Goal: Information Seeking & Learning: Learn about a topic

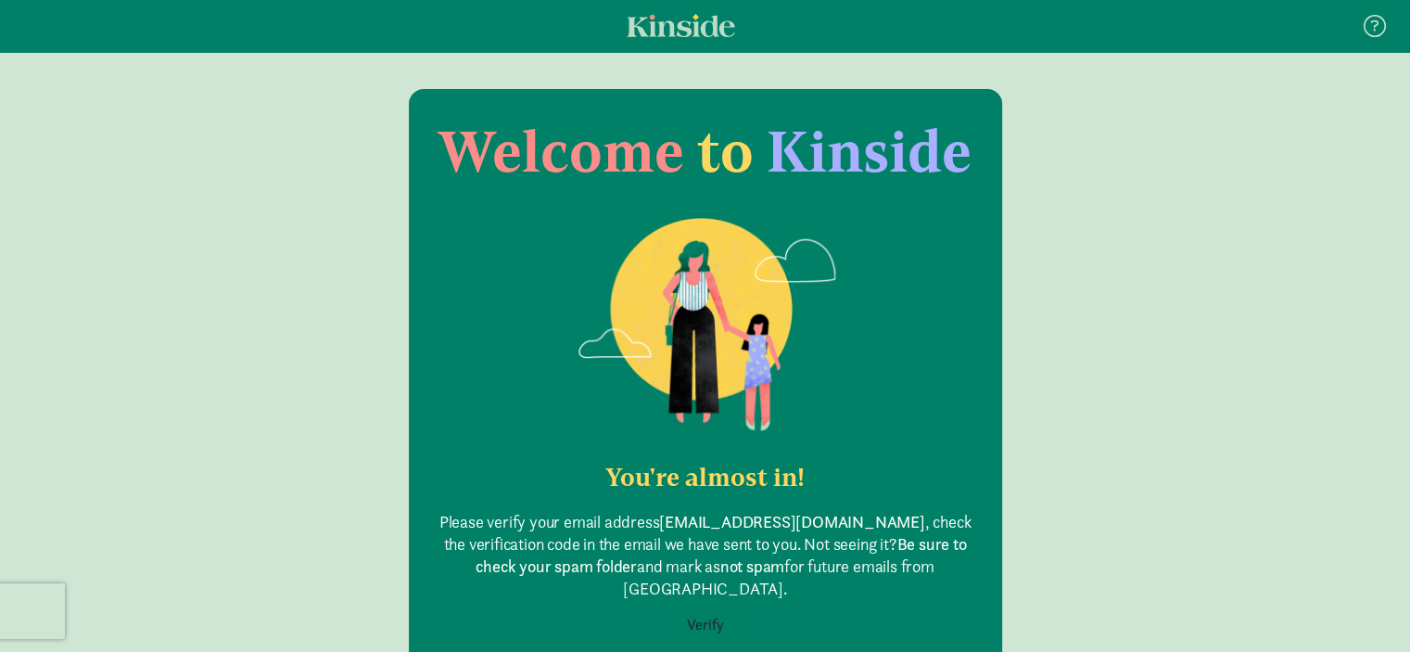
click at [694, 611] on button "Verify" at bounding box center [705, 624] width 61 height 35
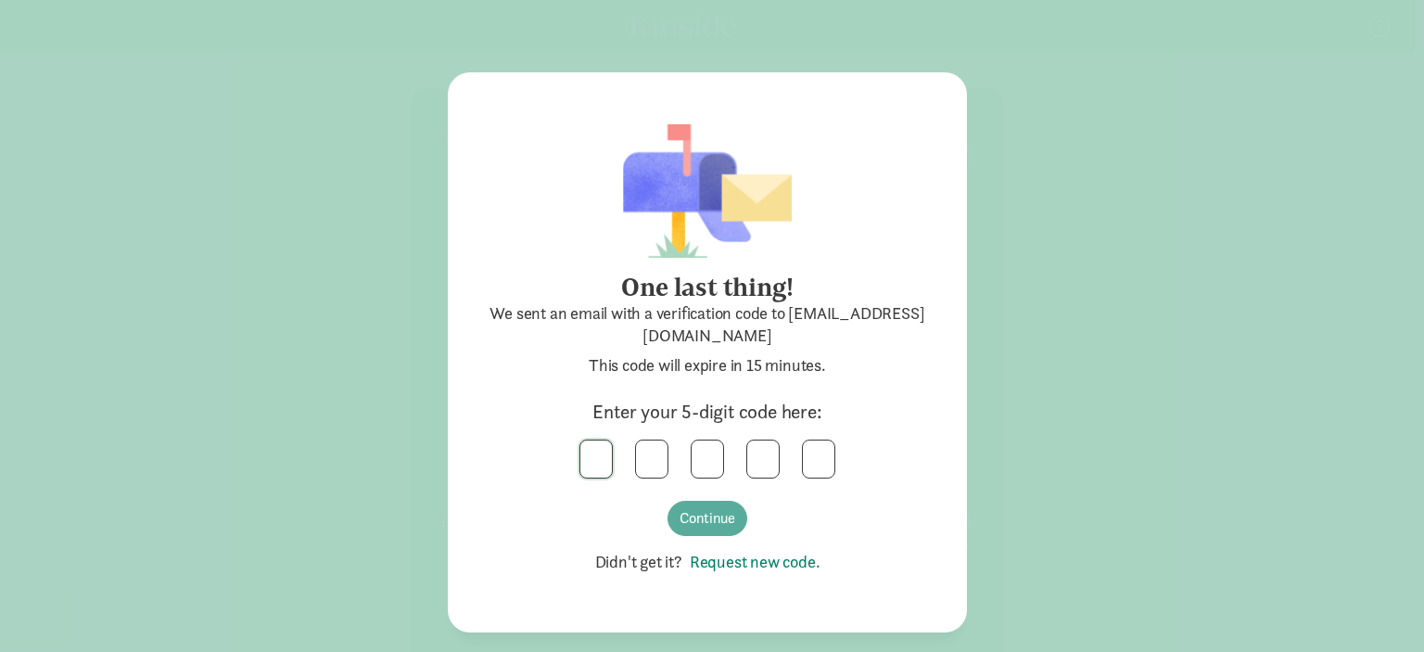
click at [593, 448] on input "text" at bounding box center [596, 458] width 32 height 37
click at [715, 519] on button "Continue" at bounding box center [707, 517] width 80 height 35
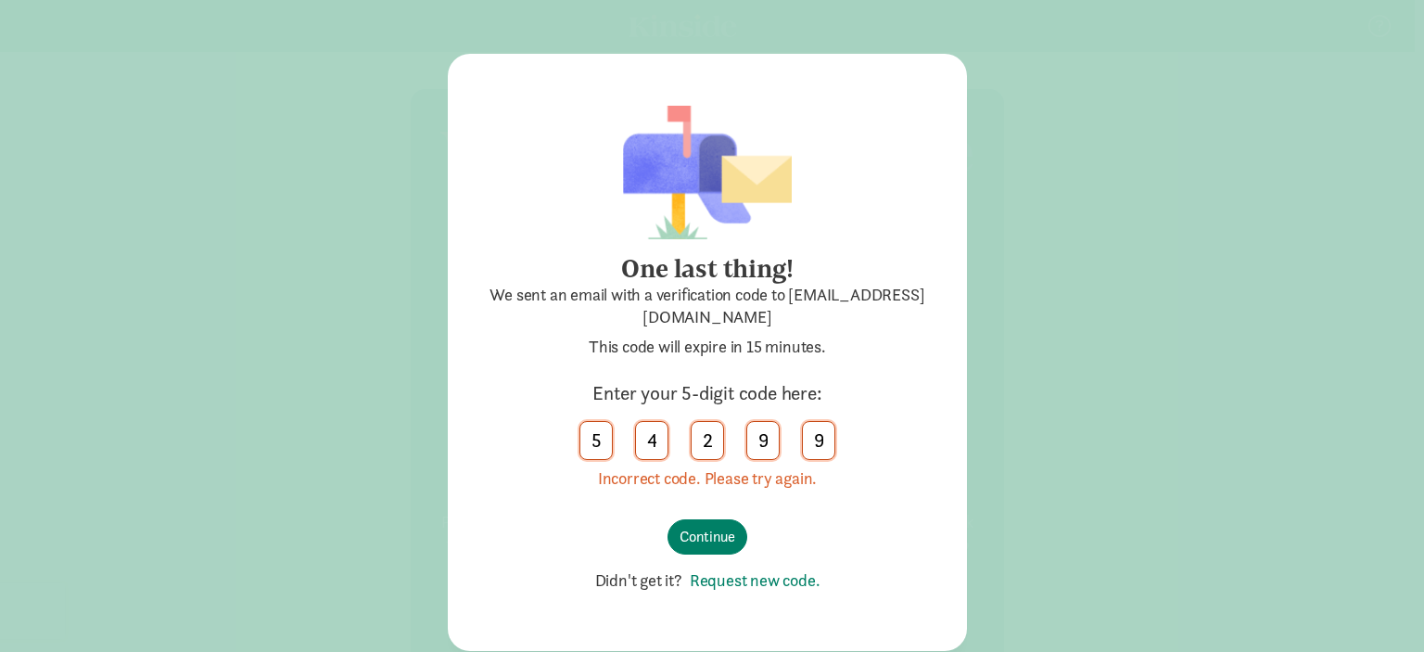
click at [744, 577] on link "Request new code." at bounding box center [751, 579] width 138 height 21
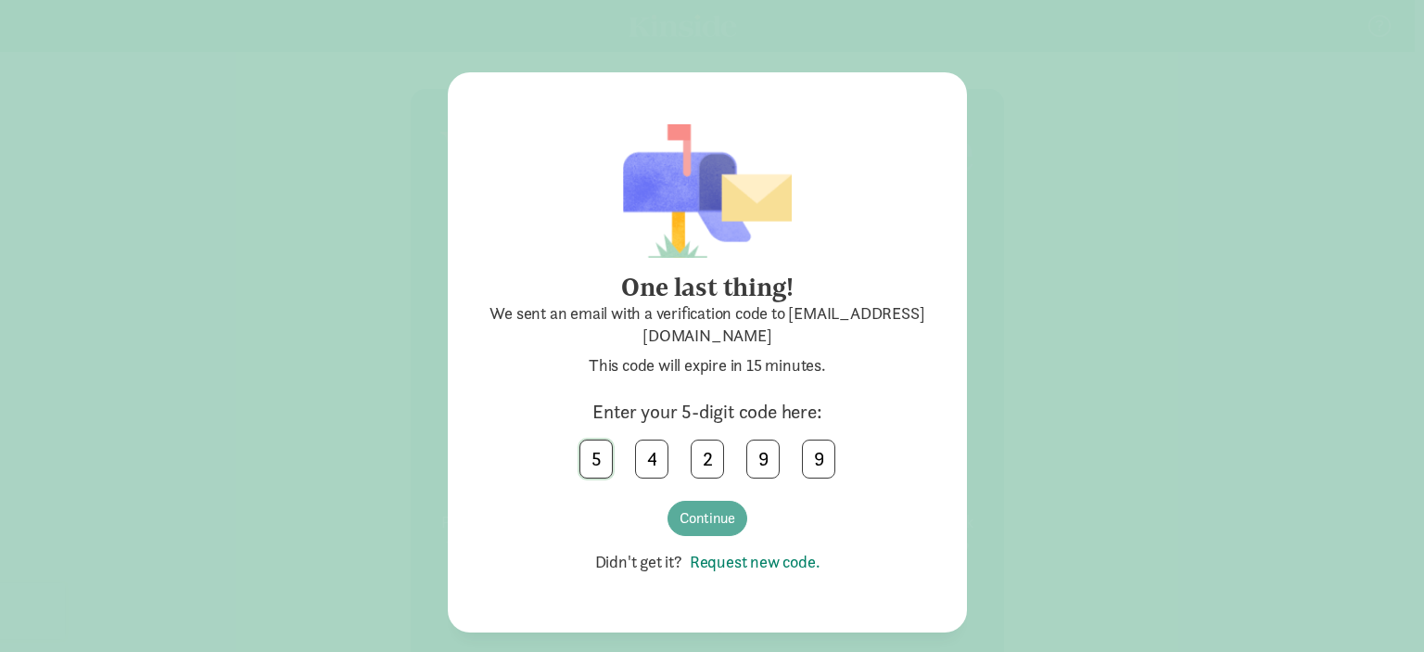
click at [601, 462] on input "5" at bounding box center [596, 458] width 32 height 37
click at [595, 454] on input "text" at bounding box center [596, 458] width 32 height 37
click at [709, 458] on input "2" at bounding box center [707, 458] width 32 height 37
click at [709, 458] on input "3" at bounding box center [707, 458] width 32 height 37
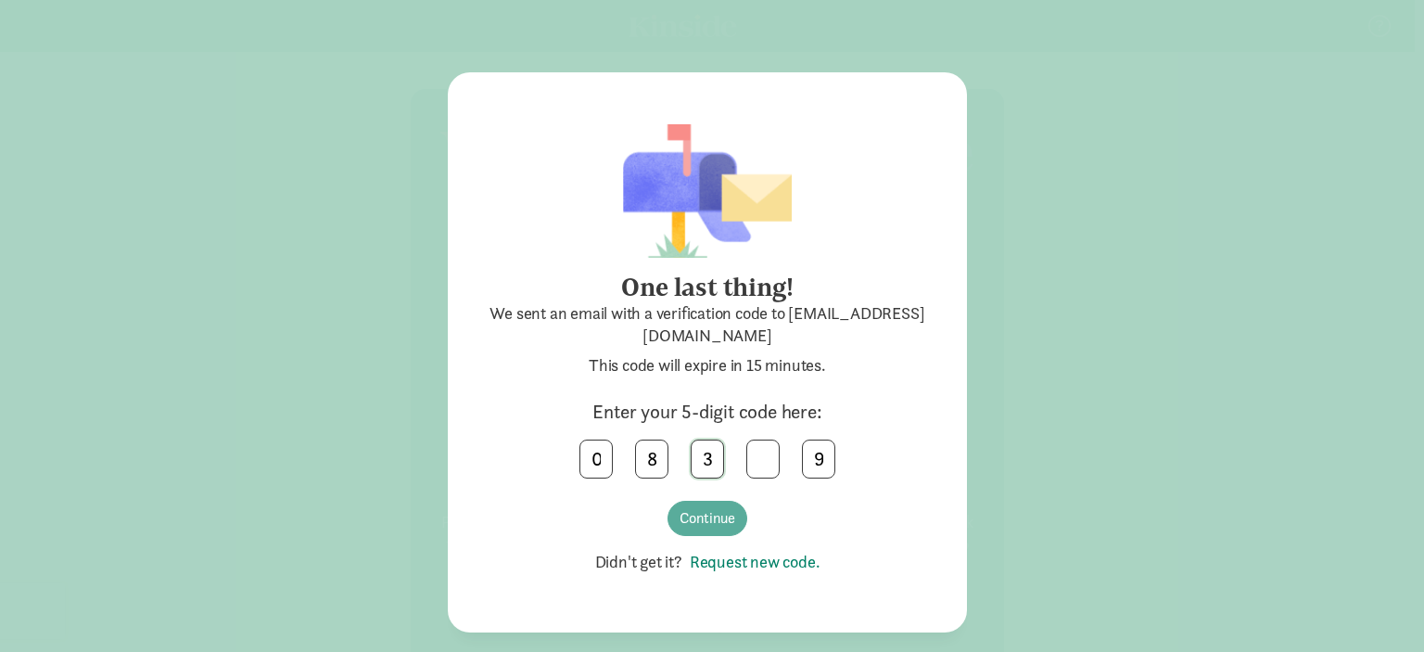
click at [709, 458] on input "3" at bounding box center [707, 458] width 32 height 37
click at [827, 459] on input "9" at bounding box center [819, 458] width 32 height 37
click at [603, 454] on input "text" at bounding box center [596, 458] width 32 height 37
click at [715, 522] on button "Continue" at bounding box center [707, 517] width 80 height 35
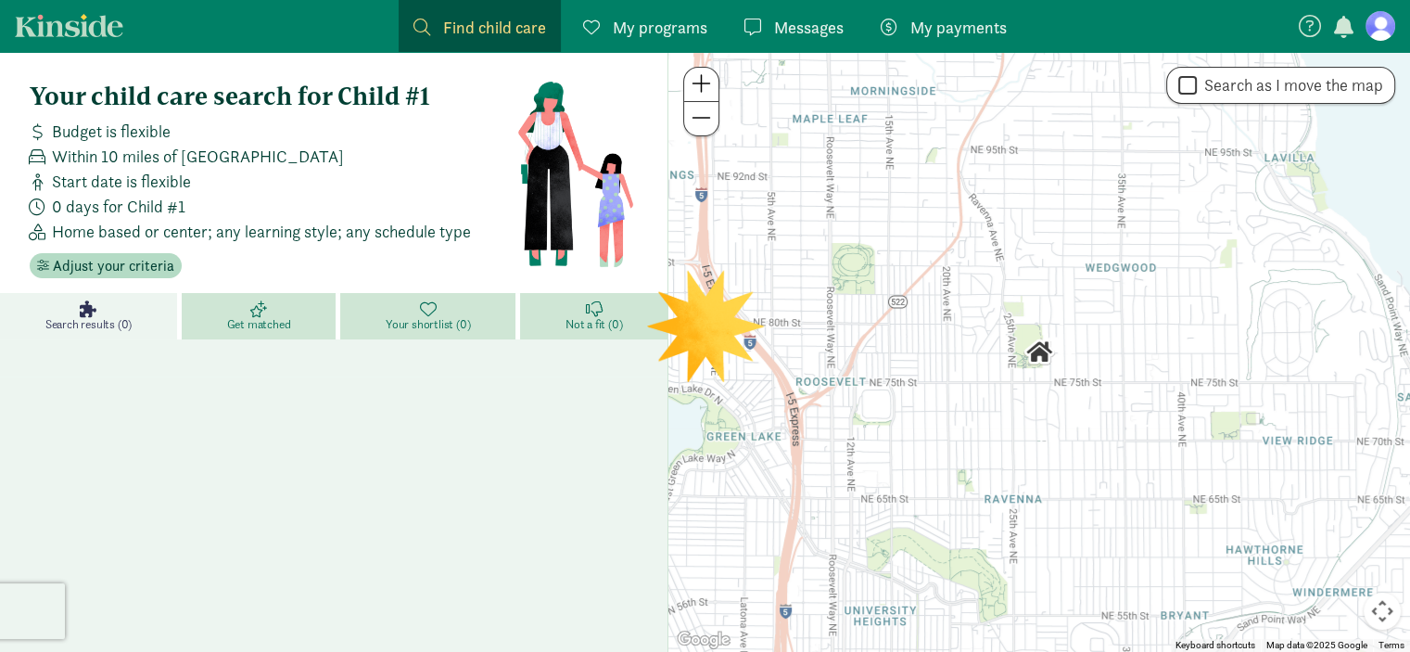
click at [1373, 32] on figure at bounding box center [1380, 26] width 30 height 30
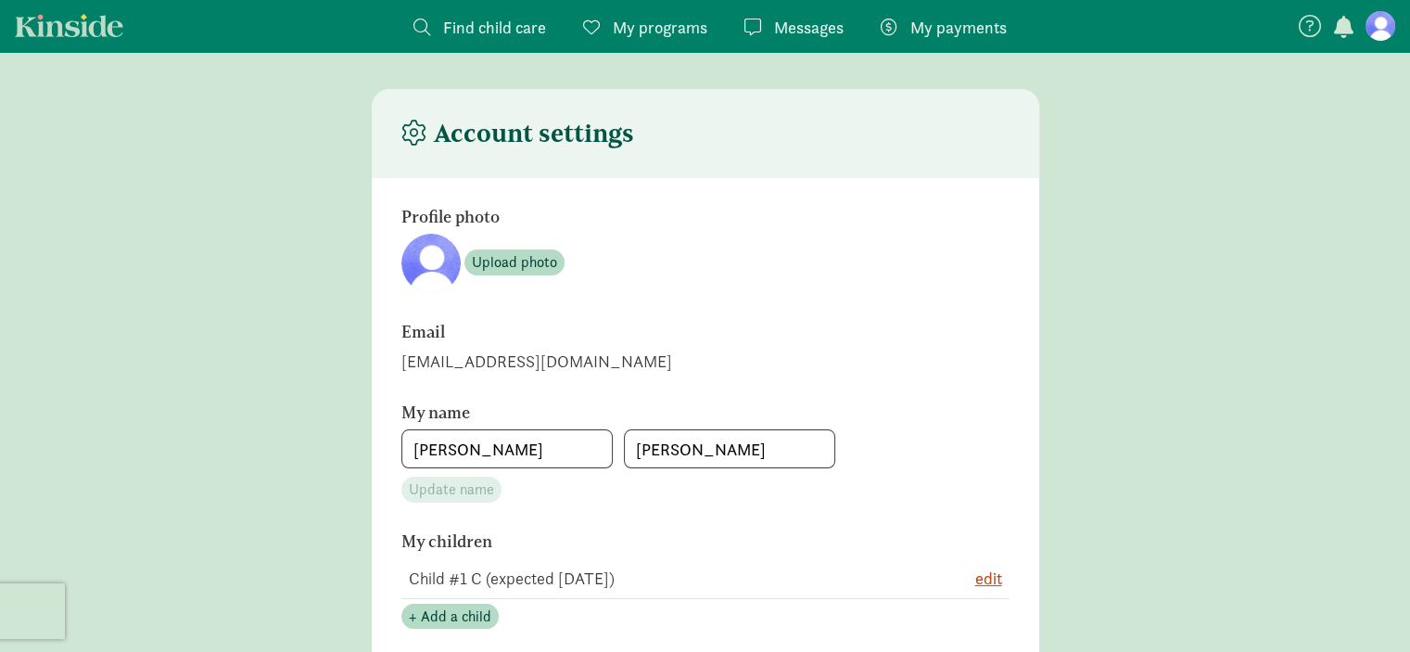
click at [462, 31] on span "Find child care" at bounding box center [494, 27] width 103 height 25
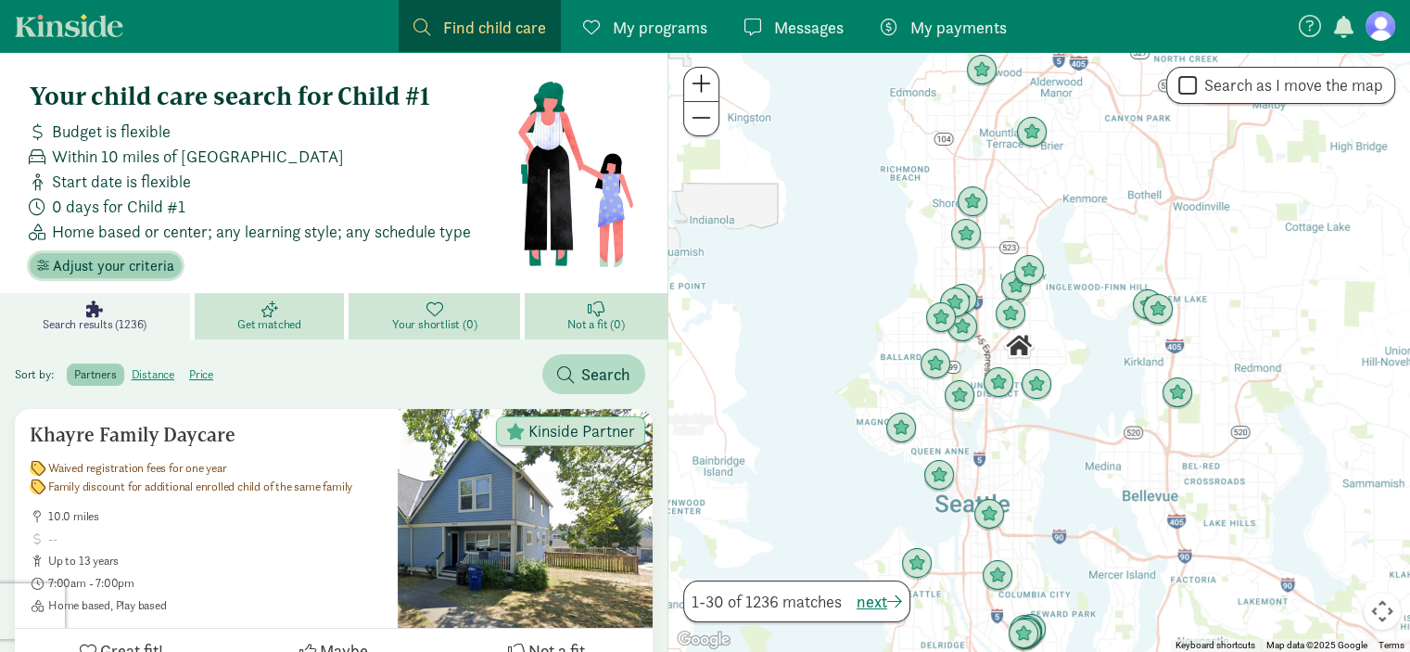
click at [96, 259] on span "Adjust your criteria" at bounding box center [113, 266] width 121 height 22
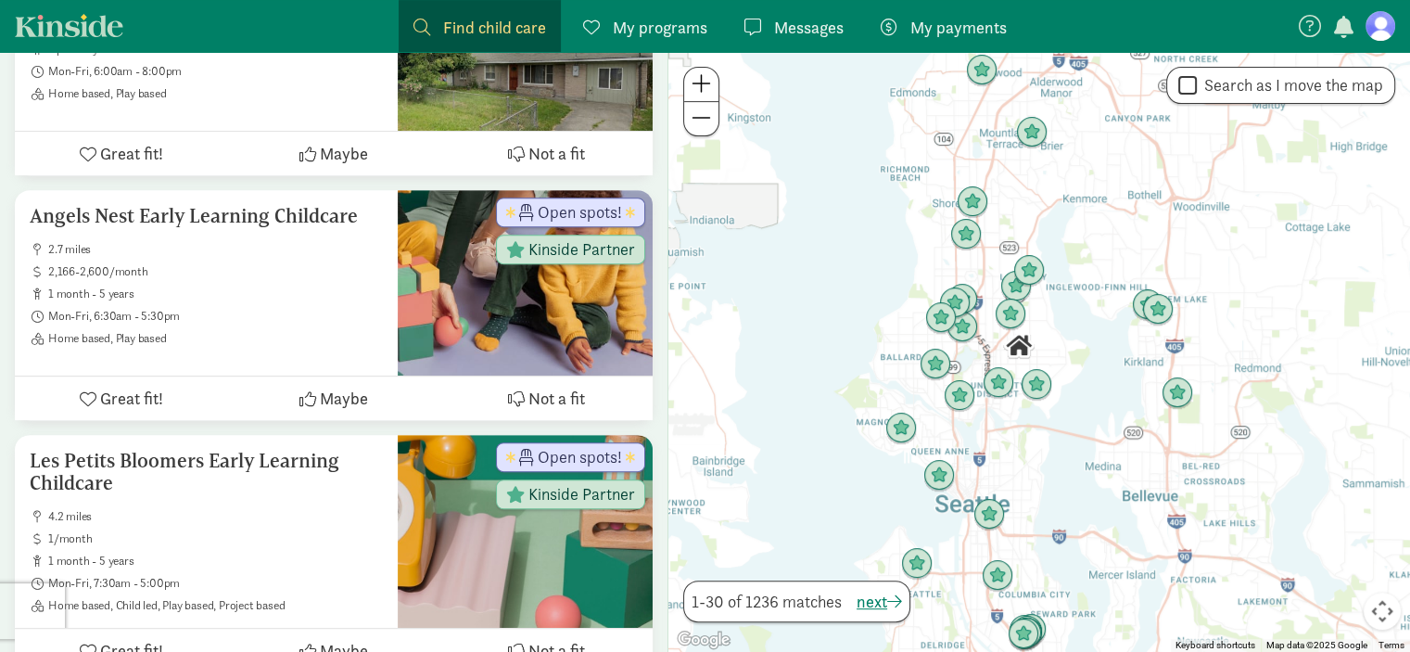
scroll to position [854, 0]
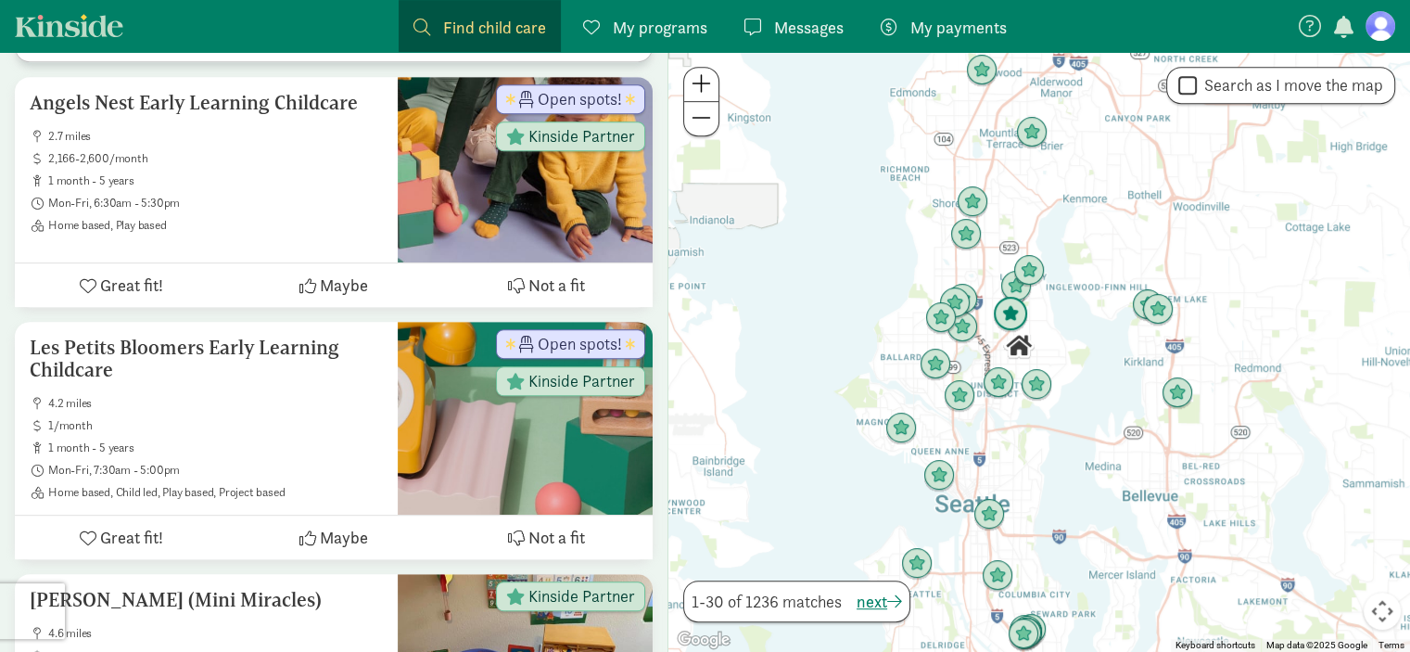
click at [1006, 310] on img "Click to see details" at bounding box center [1010, 314] width 50 height 50
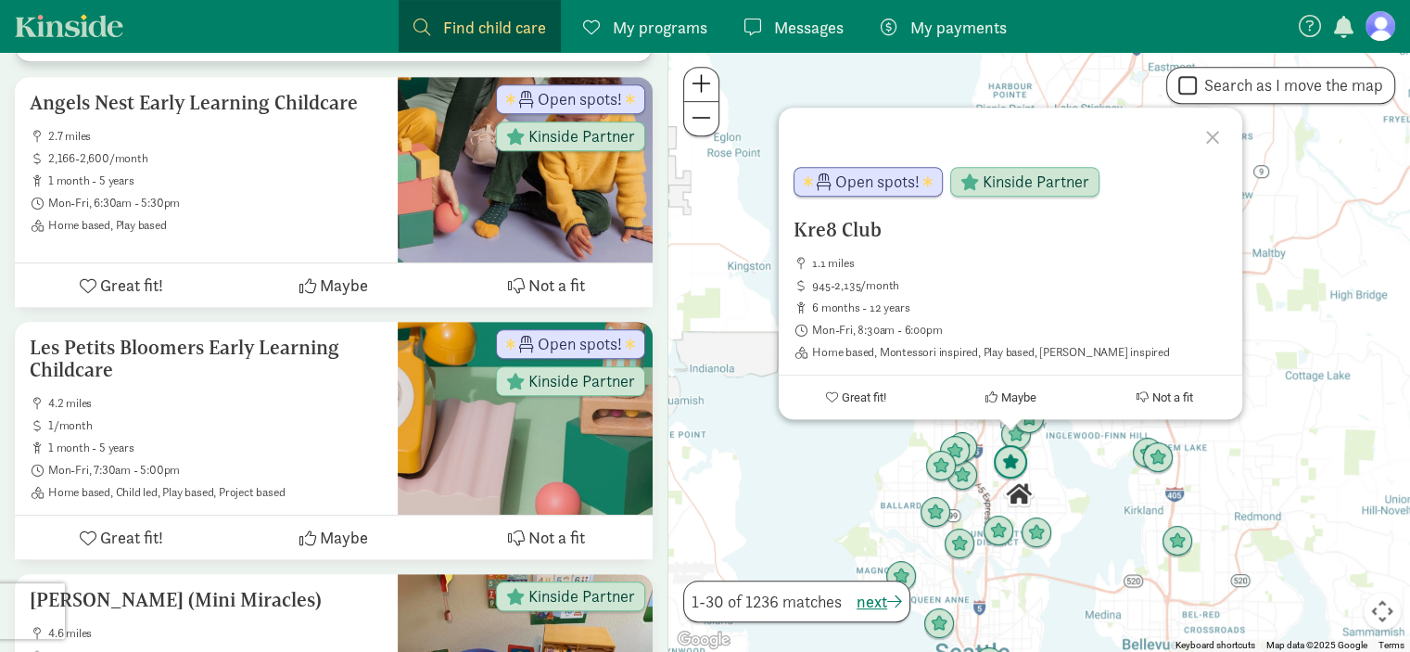
click at [1013, 453] on img "Click to see details" at bounding box center [1010, 462] width 50 height 50
click at [1002, 462] on img "Click to see details" at bounding box center [1010, 462] width 50 height 50
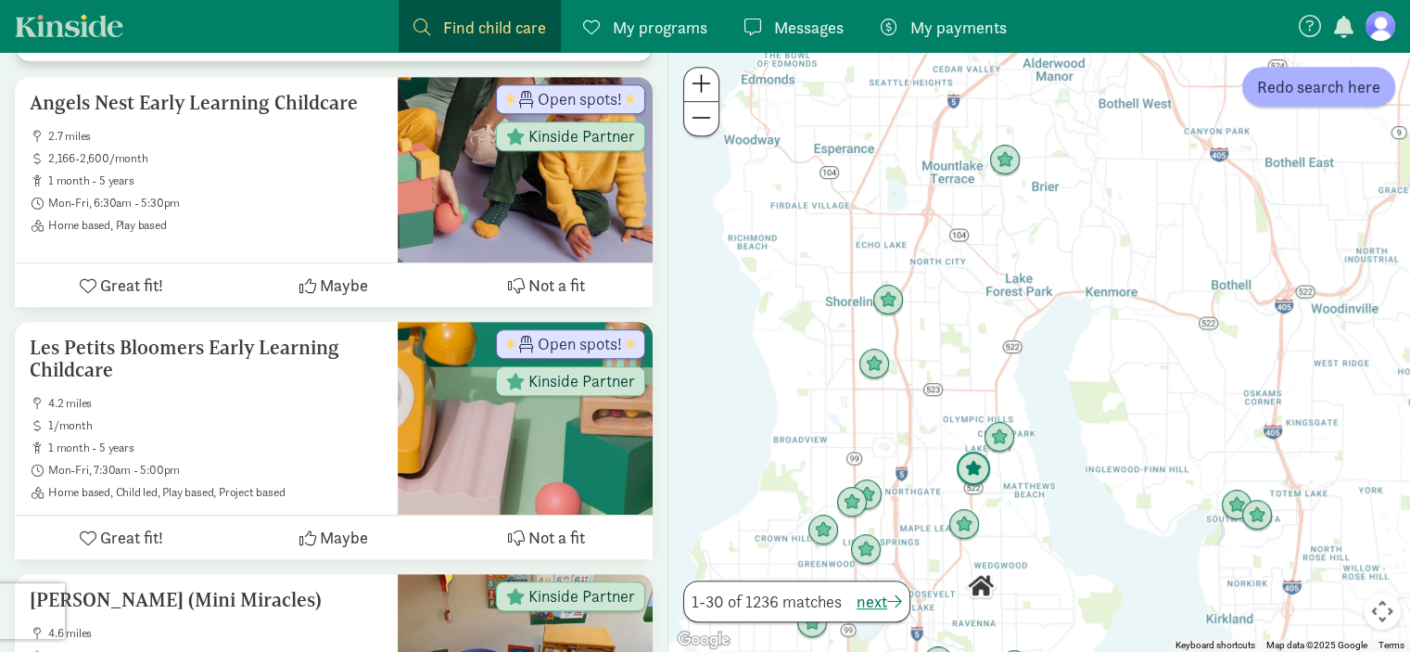
click at [972, 462] on img "Click to see details" at bounding box center [973, 469] width 50 height 50
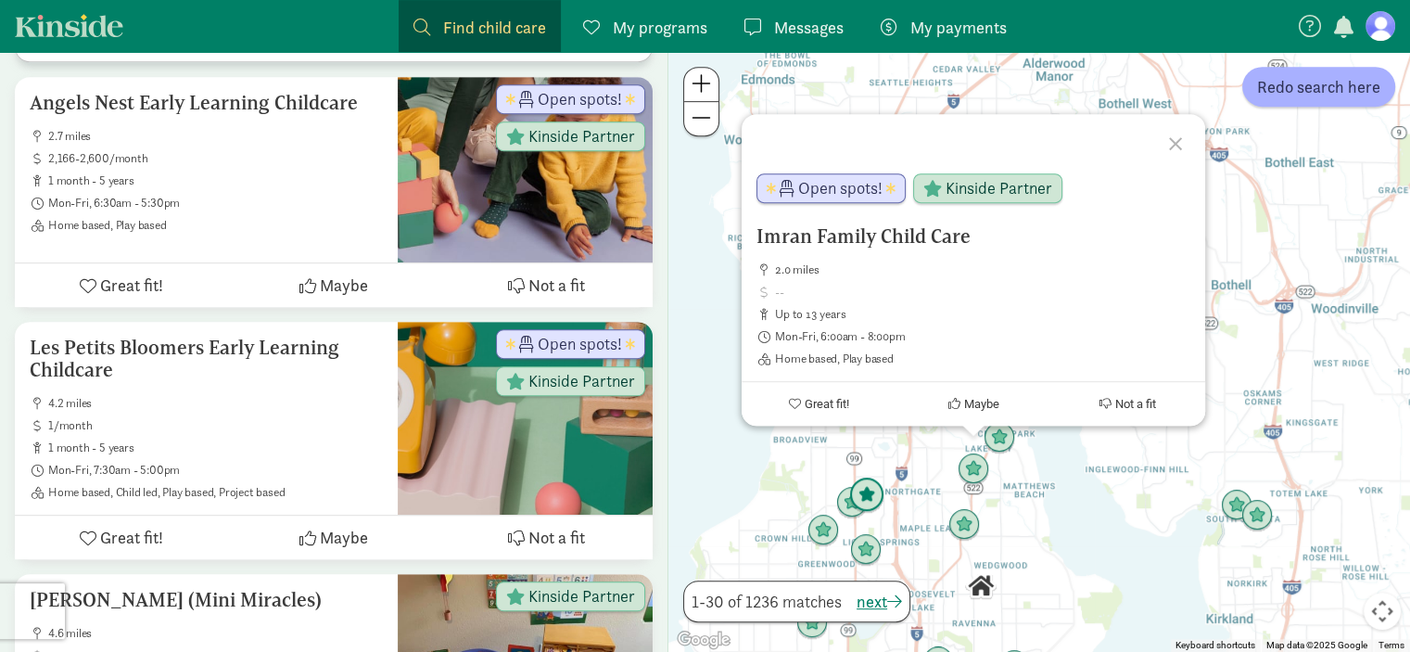
click at [875, 496] on img "Click to see details" at bounding box center [867, 495] width 50 height 50
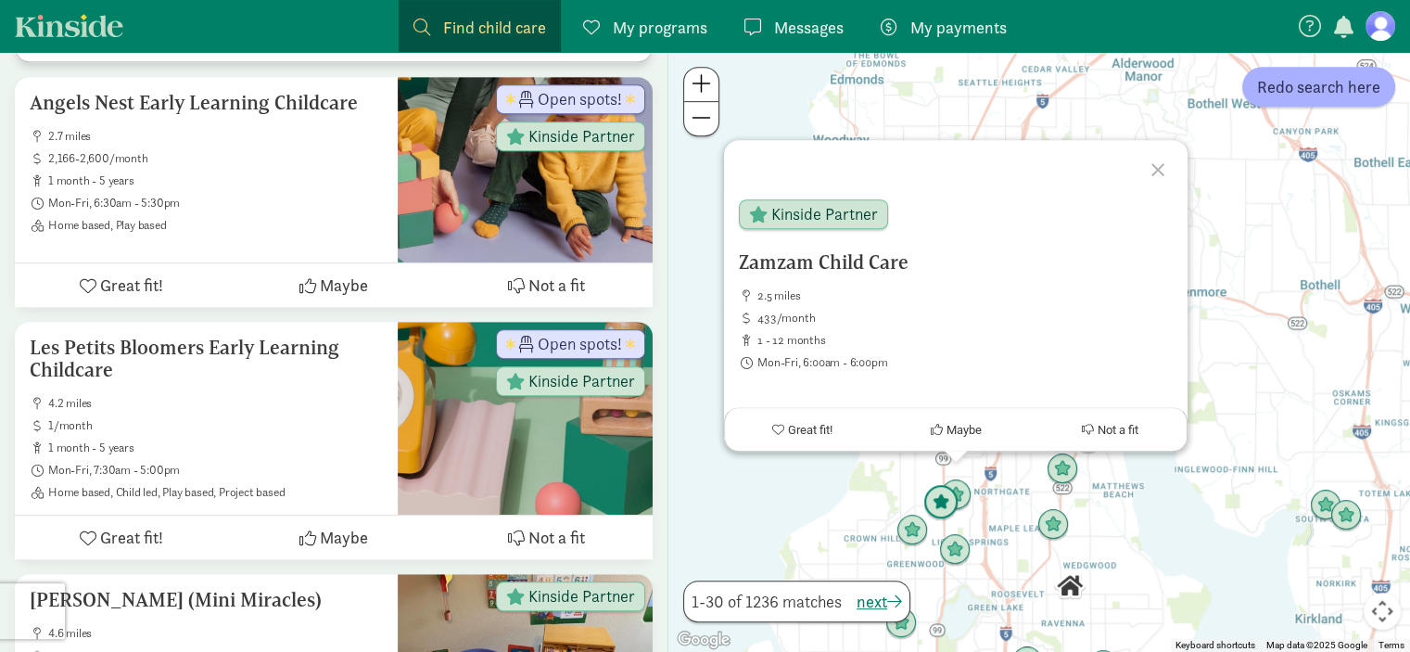
click at [938, 498] on img "Click to see details" at bounding box center [941, 502] width 50 height 50
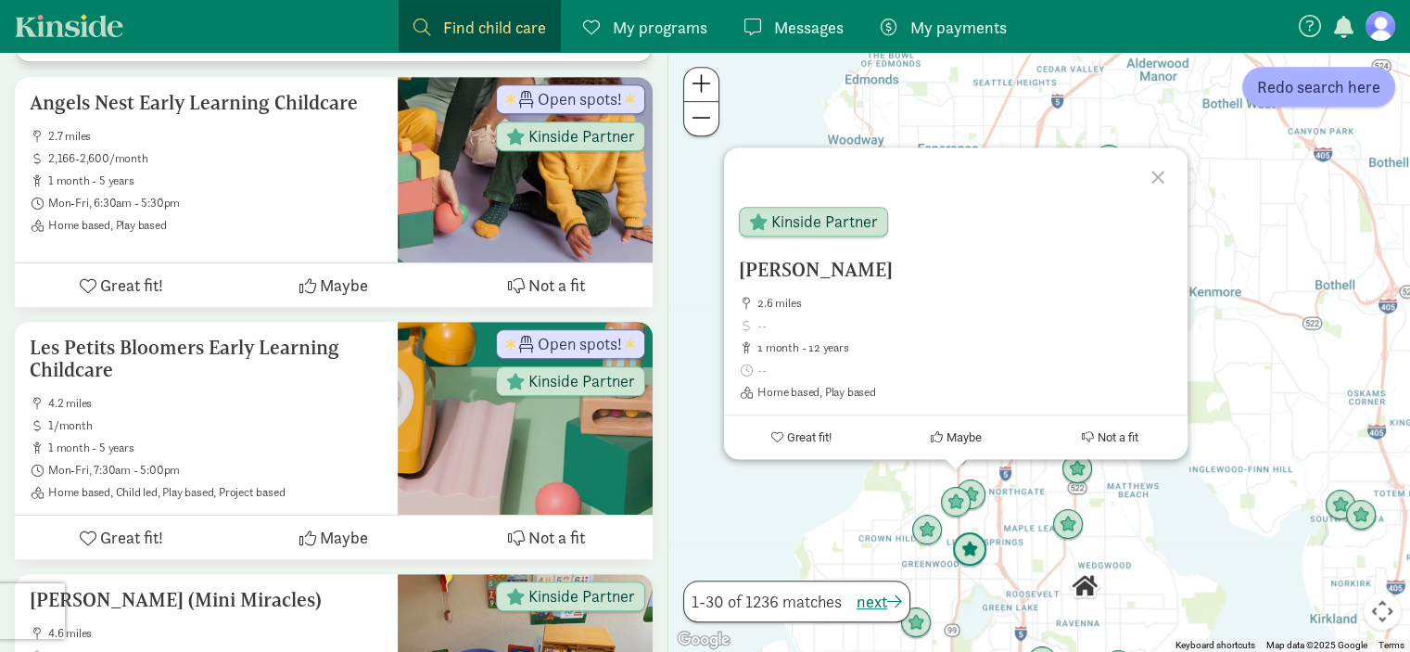
click at [971, 542] on img "Click to see details" at bounding box center [969, 550] width 50 height 50
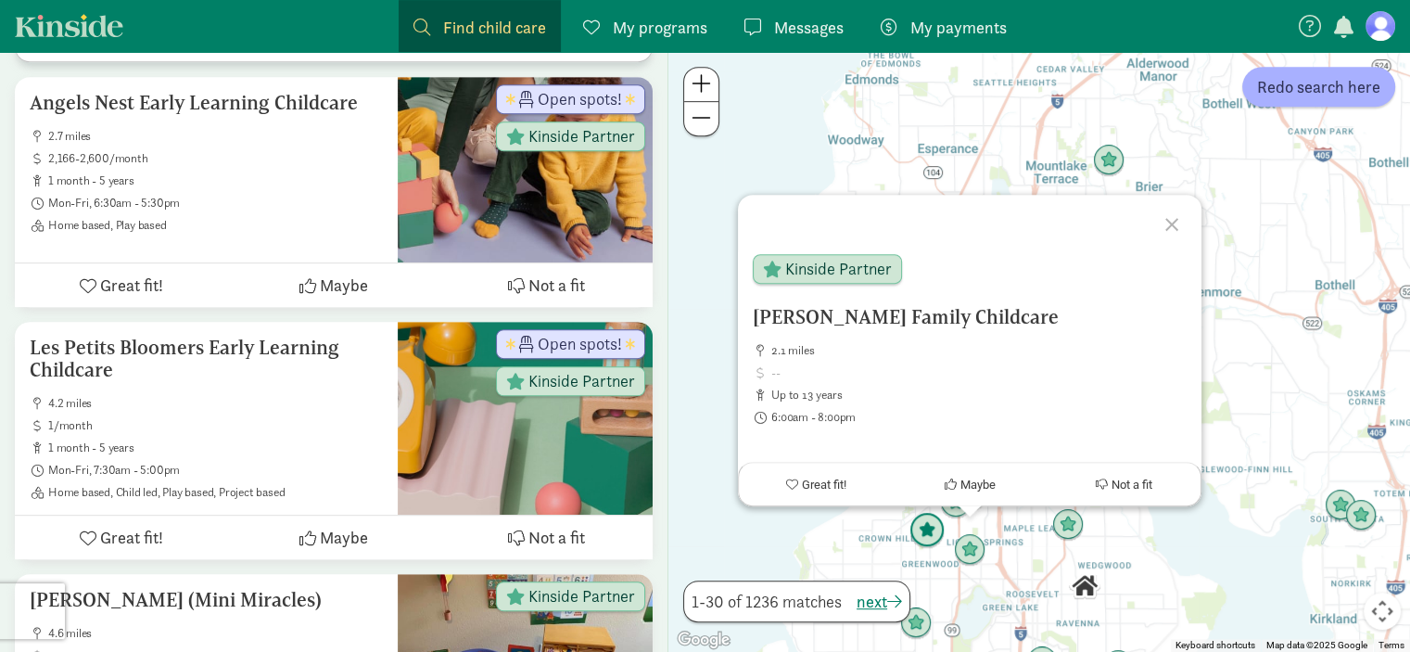
click at [923, 528] on img "Click to see details" at bounding box center [927, 530] width 50 height 50
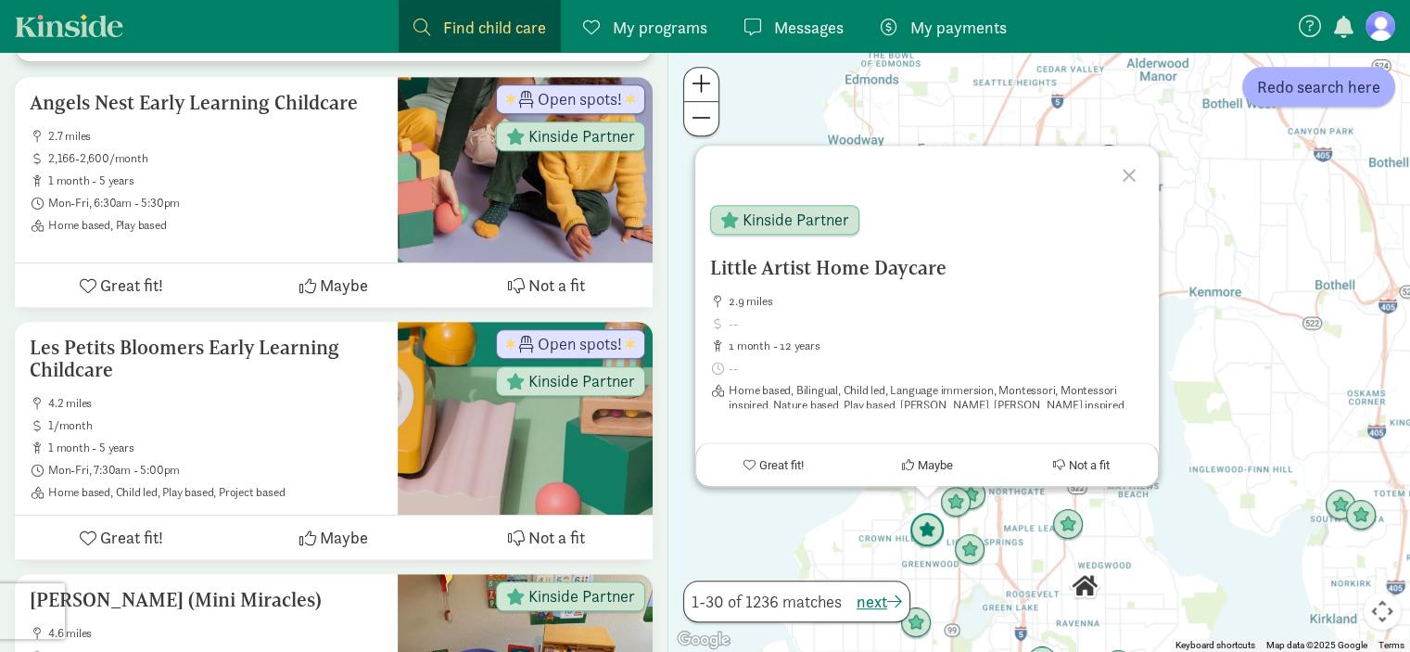
click at [923, 528] on img "Click to see details" at bounding box center [927, 530] width 50 height 50
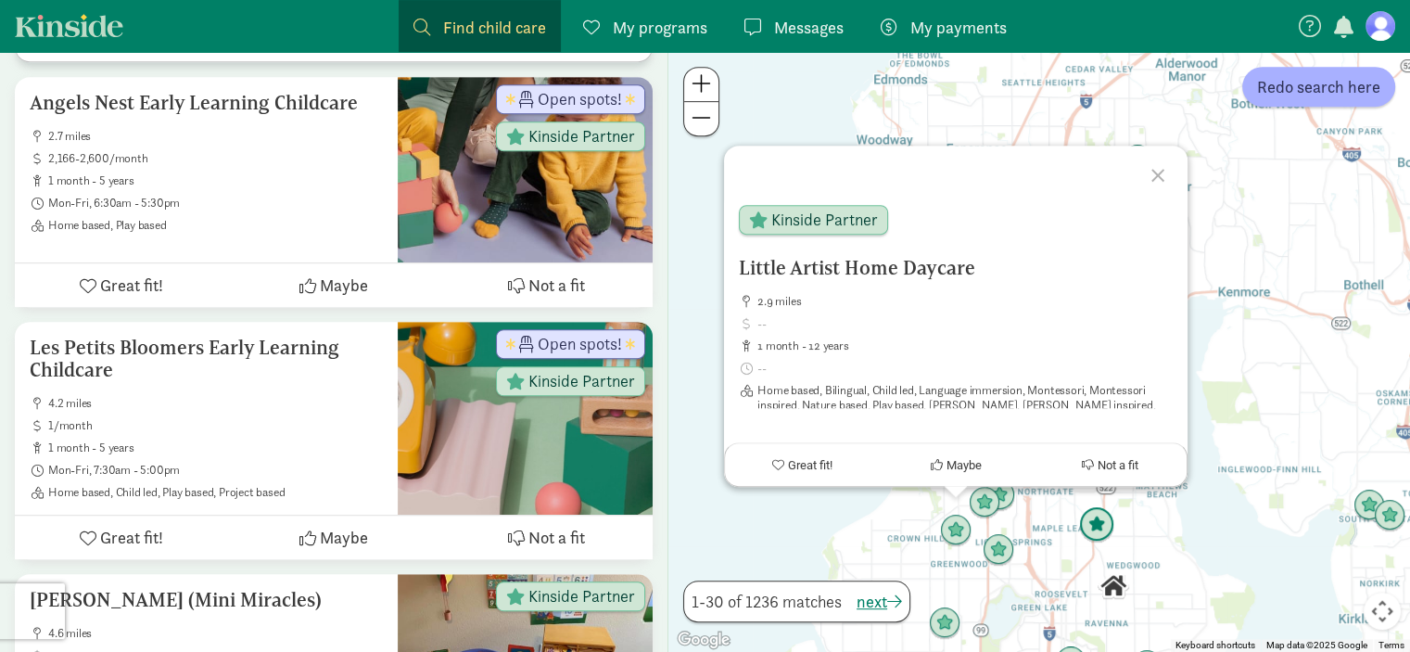
click at [1090, 530] on img "Click to see details" at bounding box center [1096, 525] width 50 height 50
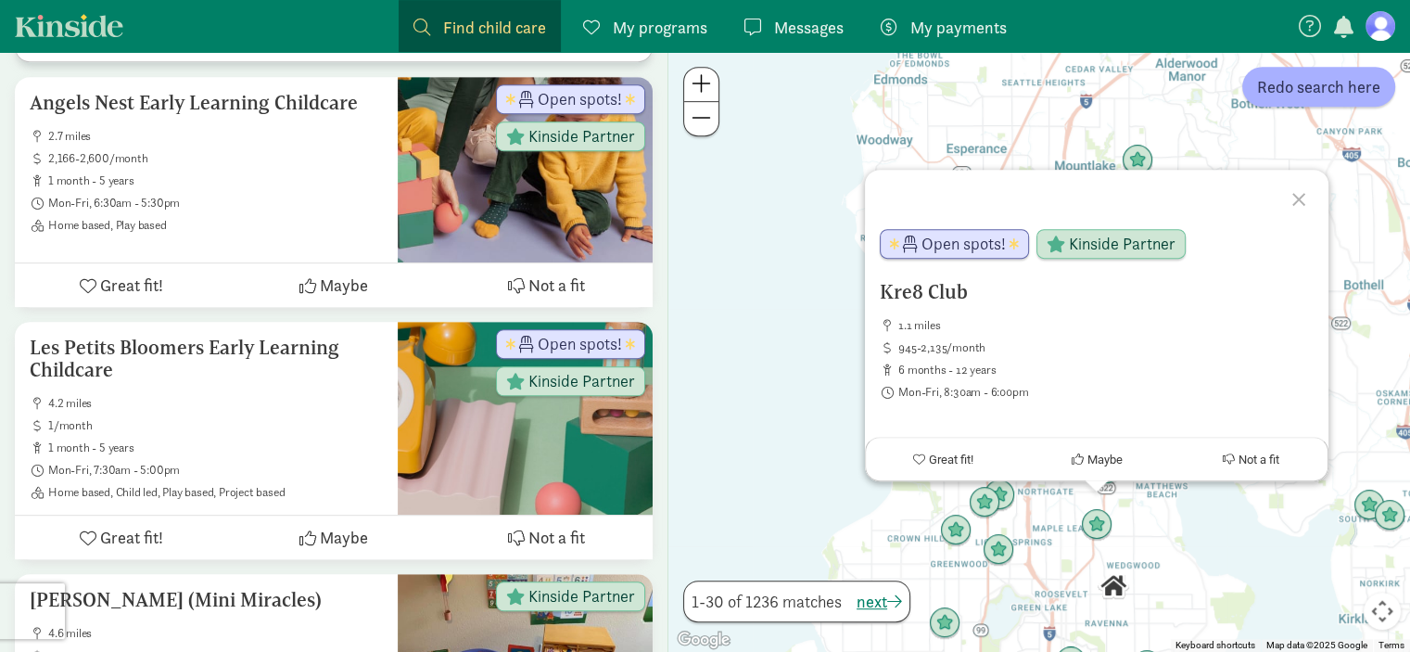
click at [1128, 531] on div "To navigate, press the arrow keys. Kre8 Club 1.1 miles 945-2,135/month 6 months…" at bounding box center [1038, 352] width 741 height 600
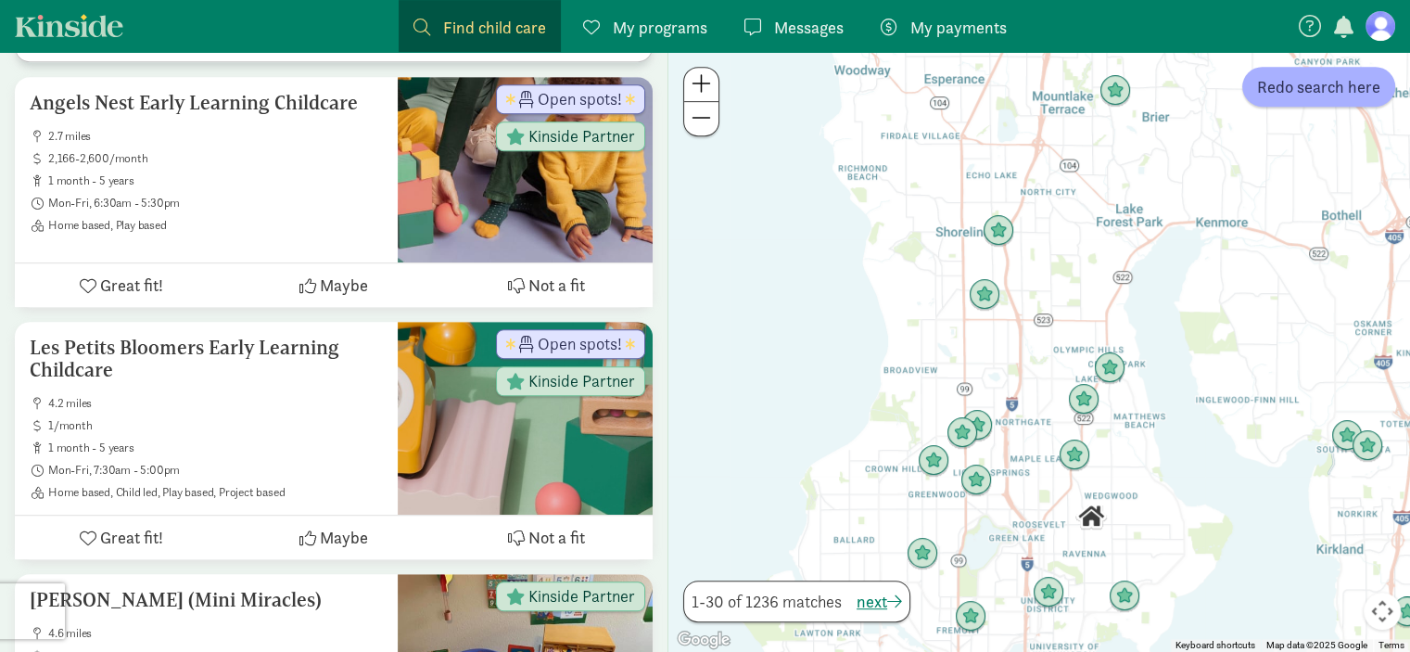
drag, startPoint x: 1128, startPoint y: 570, endPoint x: 1105, endPoint y: 498, distance: 75.9
click at [1105, 498] on img "Click to see details" at bounding box center [1091, 516] width 46 height 46
click at [1056, 588] on img "Click to see details" at bounding box center [1048, 593] width 50 height 50
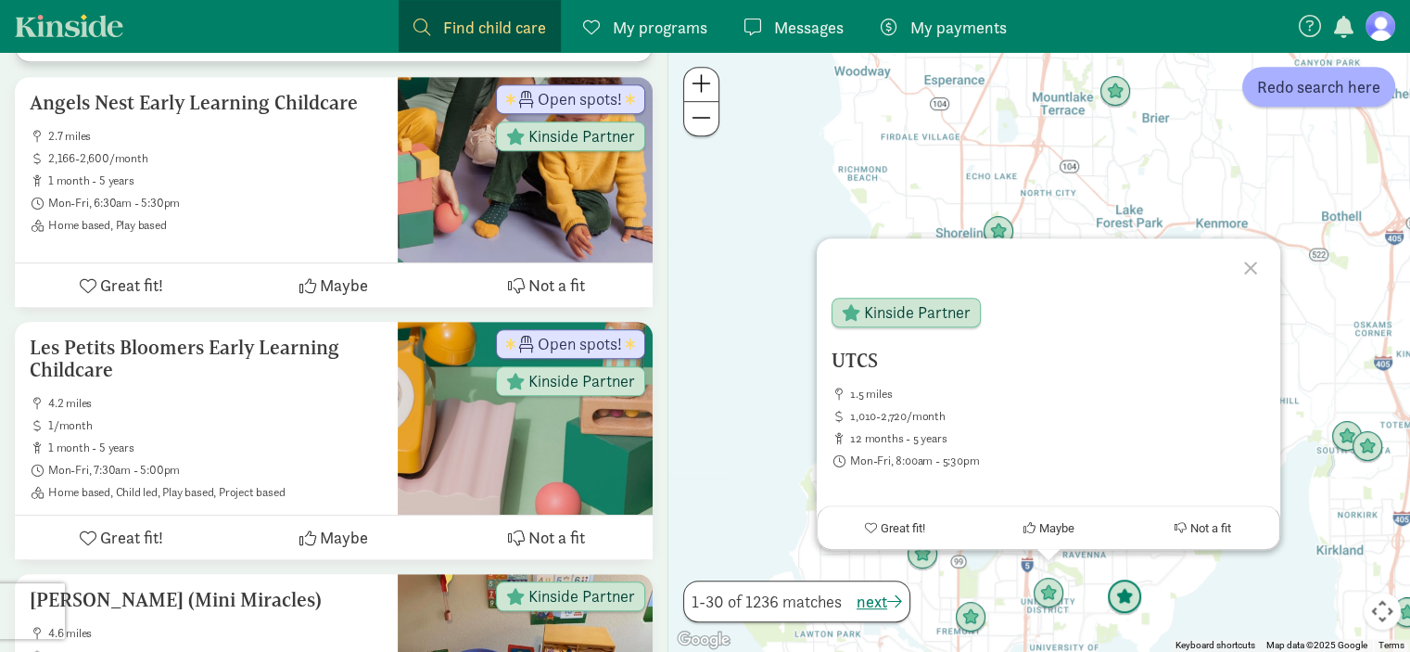
click at [1122, 601] on img "Click to see details" at bounding box center [1124, 597] width 50 height 50
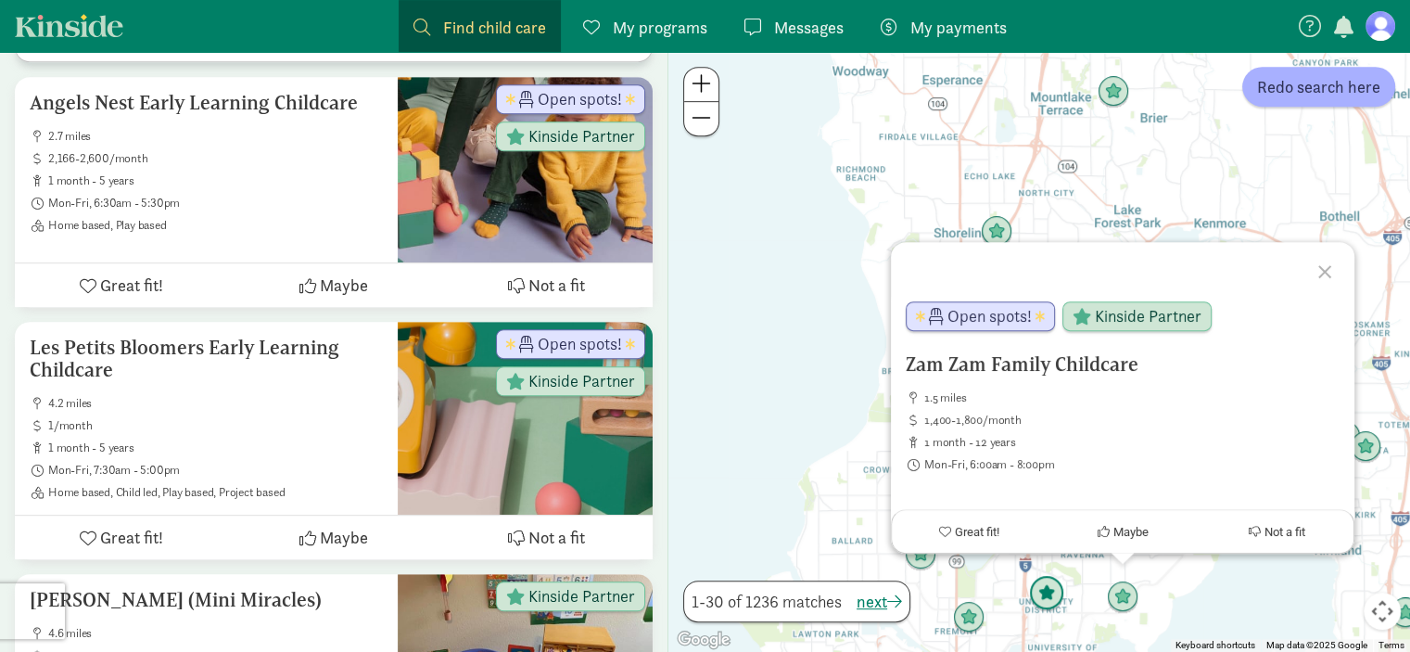
click at [1053, 590] on img "Click to see details" at bounding box center [1046, 593] width 50 height 50
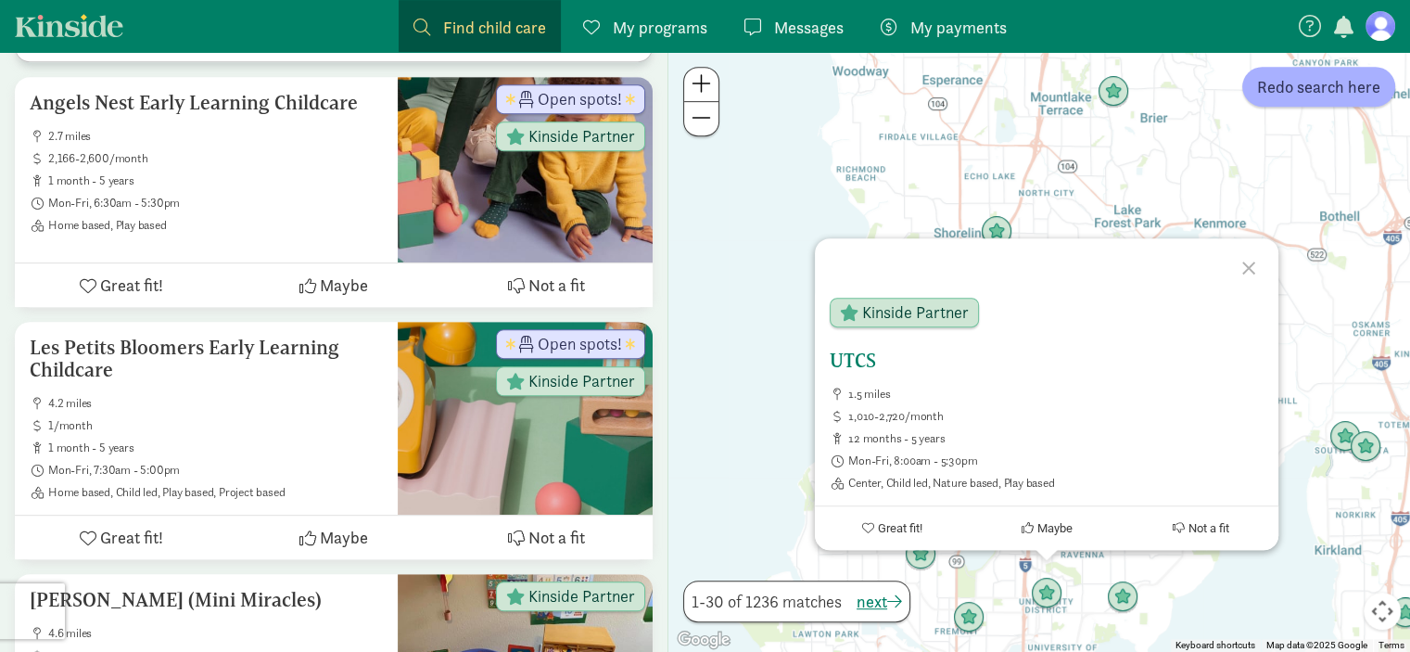
click at [860, 365] on h5 "UTCS" at bounding box center [1046, 360] width 434 height 22
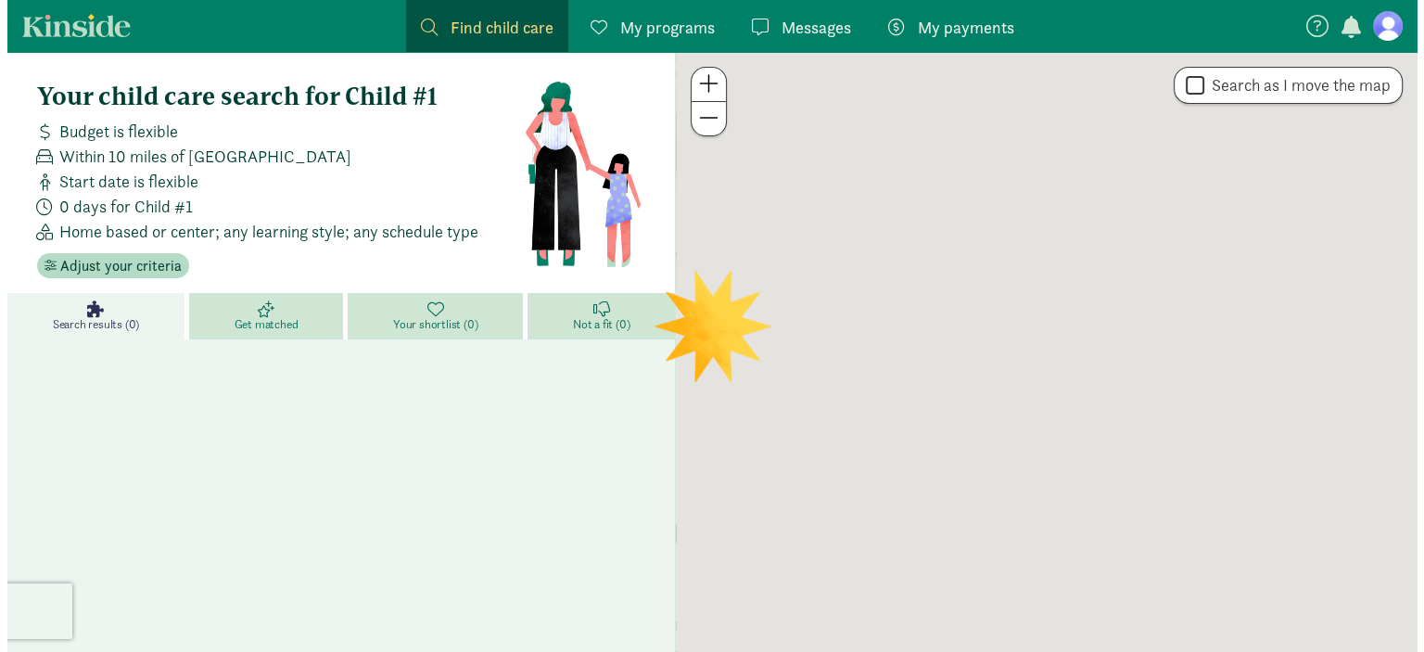
scroll to position [196, 0]
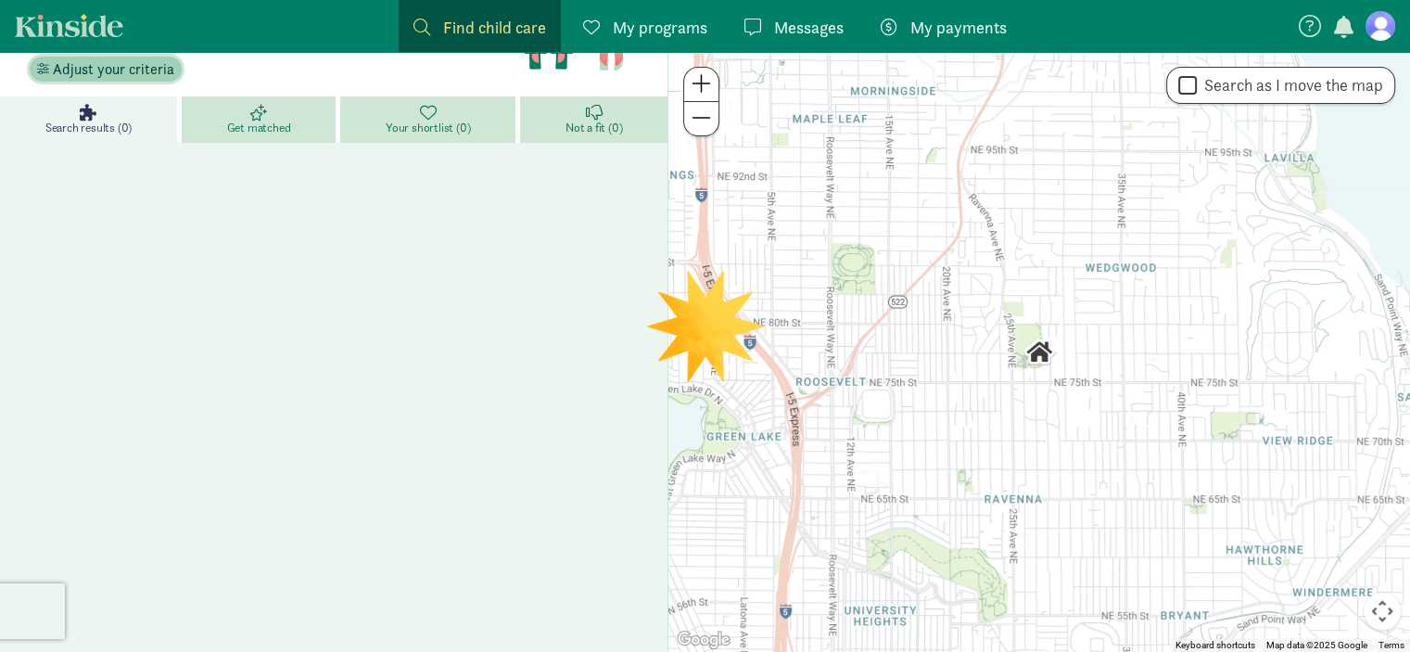
click at [95, 67] on span "Adjust your criteria" at bounding box center [113, 69] width 121 height 22
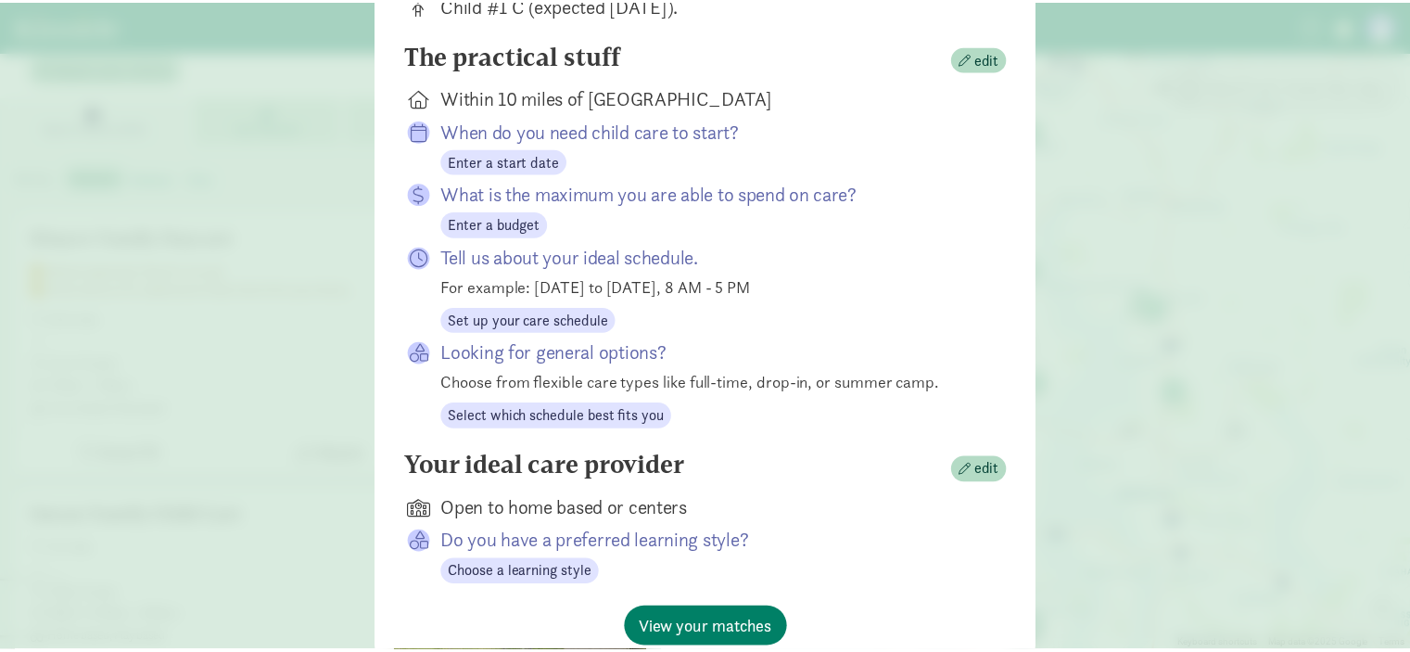
scroll to position [319, 0]
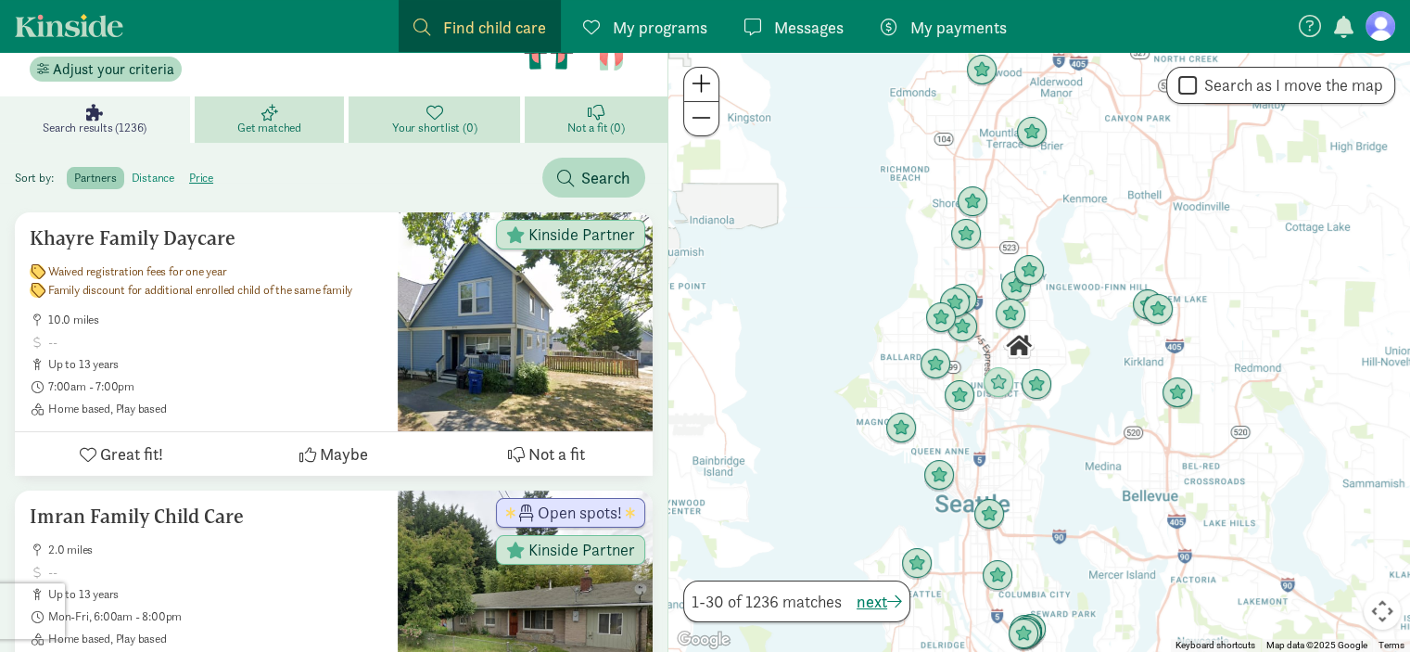
click at [182, 173] on label "distance" at bounding box center [201, 178] width 39 height 22
click at [132, 171] on input "distance" at bounding box center [132, 171] width 0 height 0
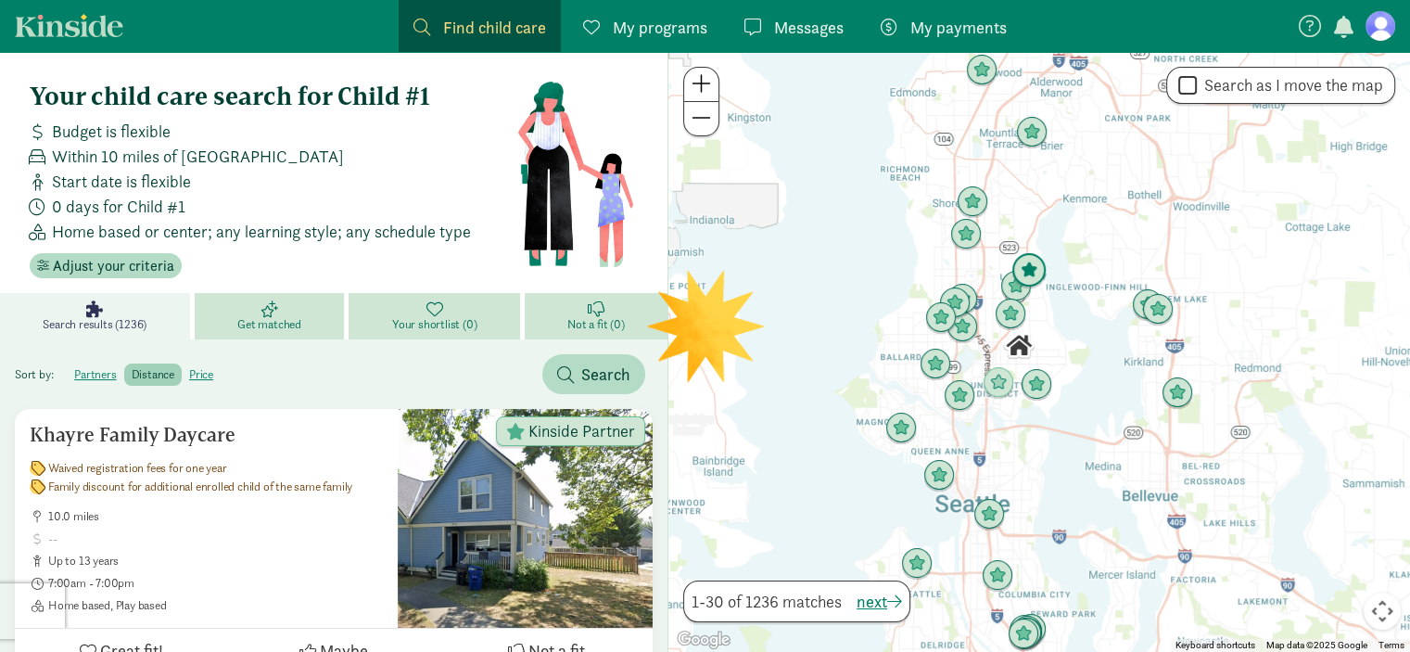
click at [1017, 287] on img "Click to see details" at bounding box center [1029, 271] width 50 height 50
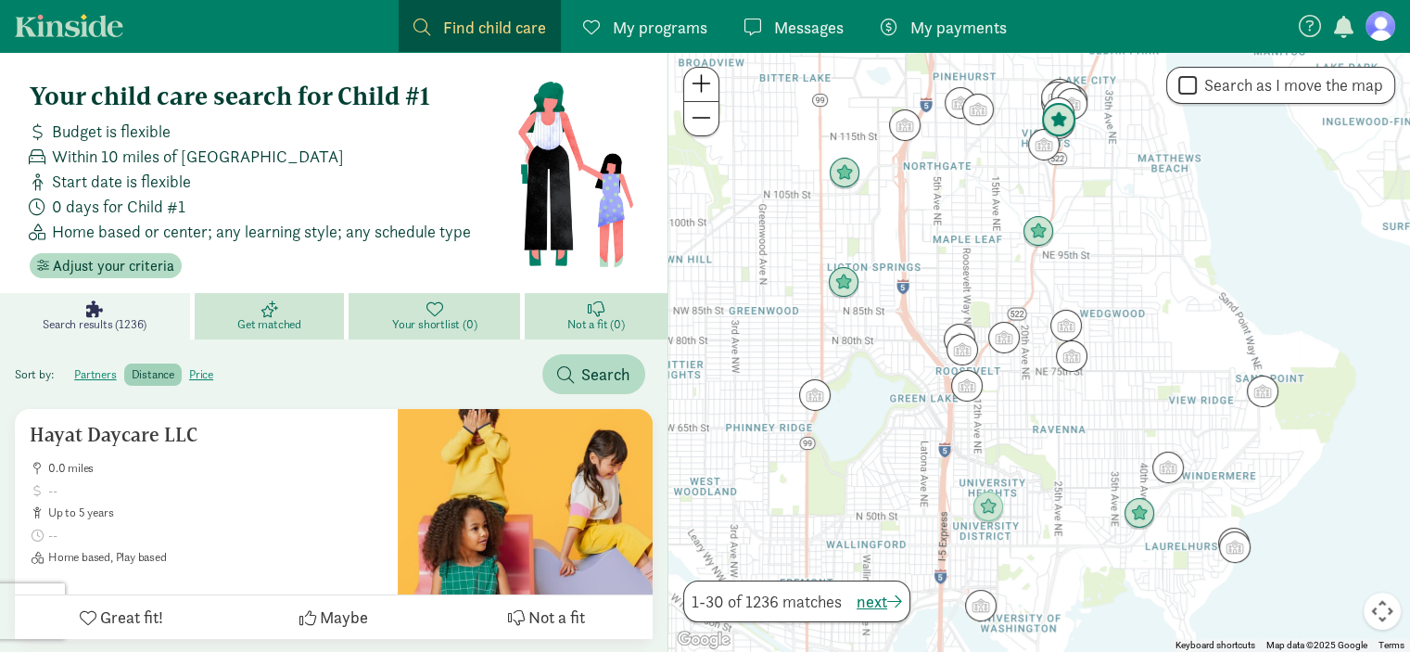
click at [1057, 112] on img "Click to see details" at bounding box center [1058, 120] width 50 height 50
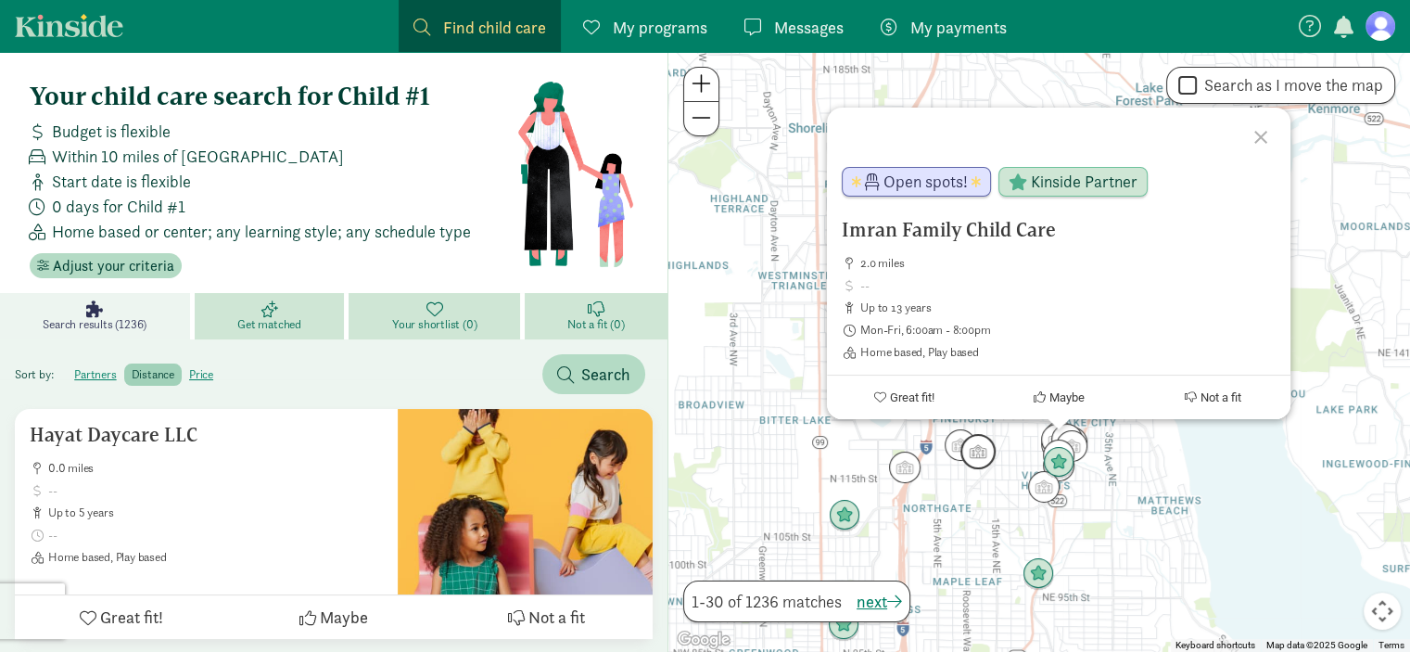
click at [964, 462] on img "Click to see details" at bounding box center [978, 451] width 50 height 50
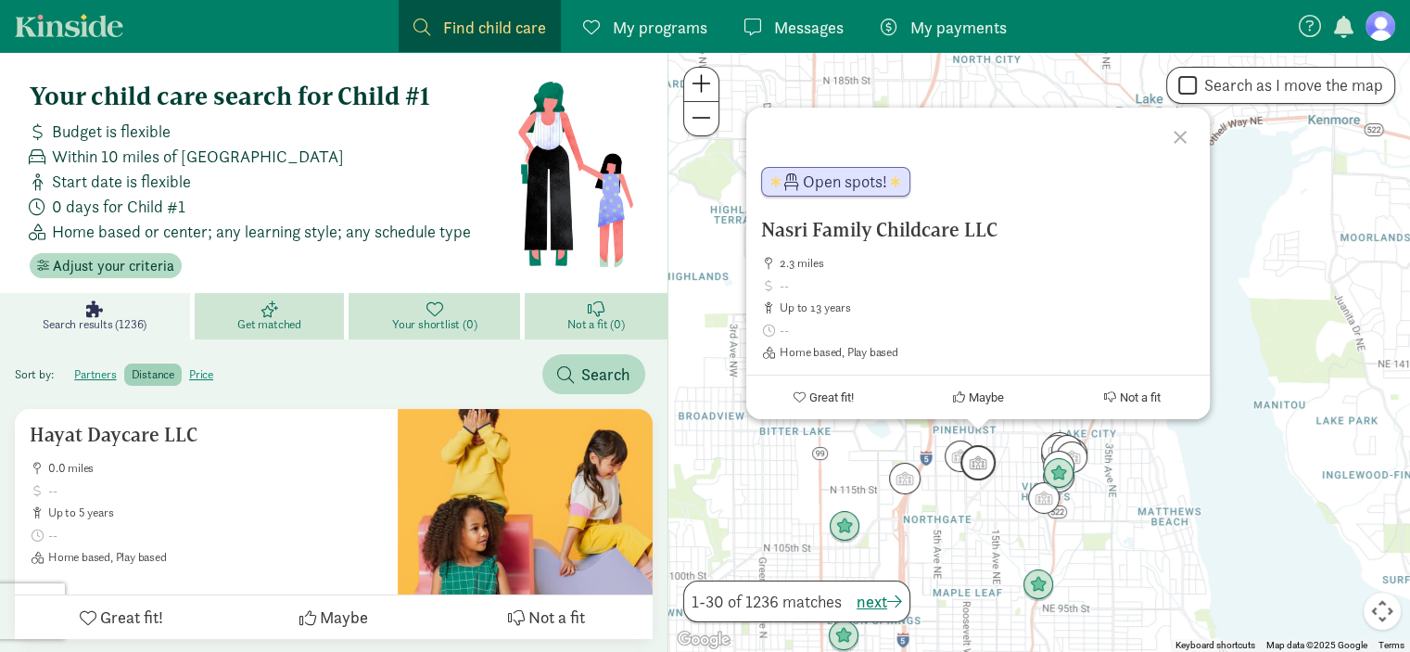
click at [954, 455] on img "Click to see details" at bounding box center [978, 462] width 50 height 50
click at [950, 448] on img "Click to see details" at bounding box center [960, 456] width 50 height 50
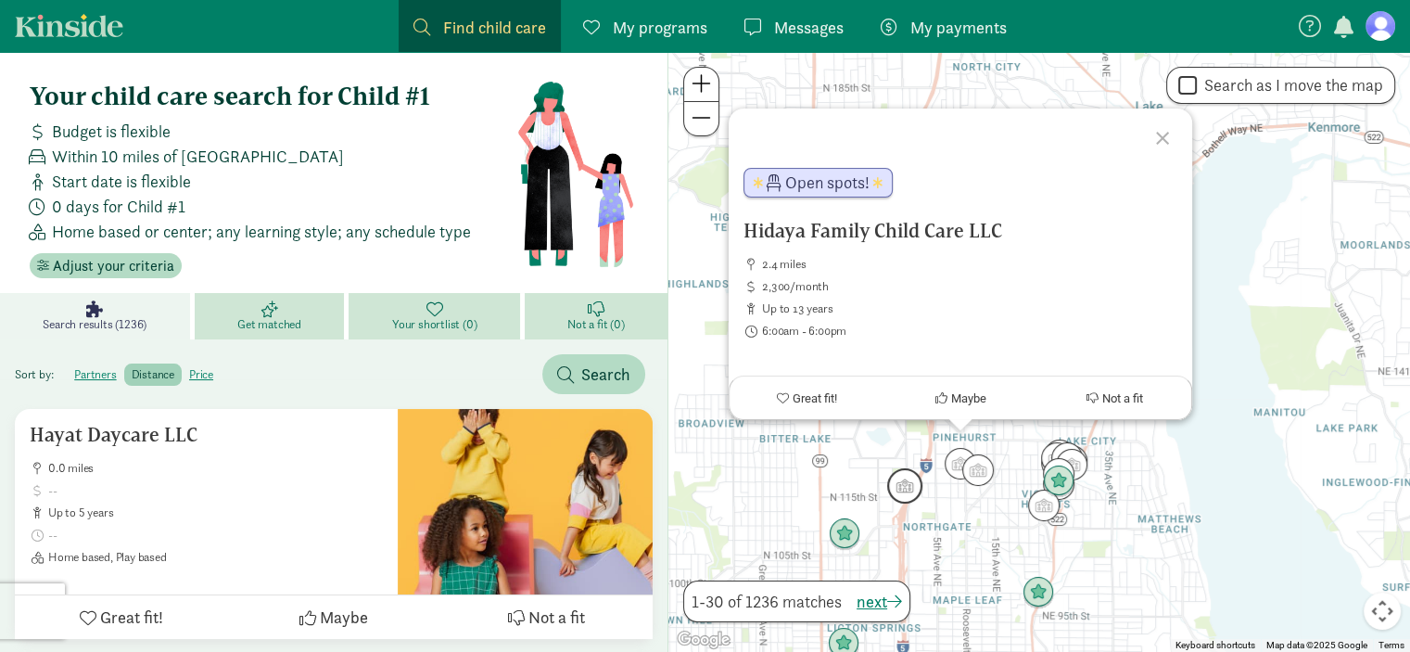
click at [917, 481] on img "Click to see details" at bounding box center [905, 486] width 50 height 50
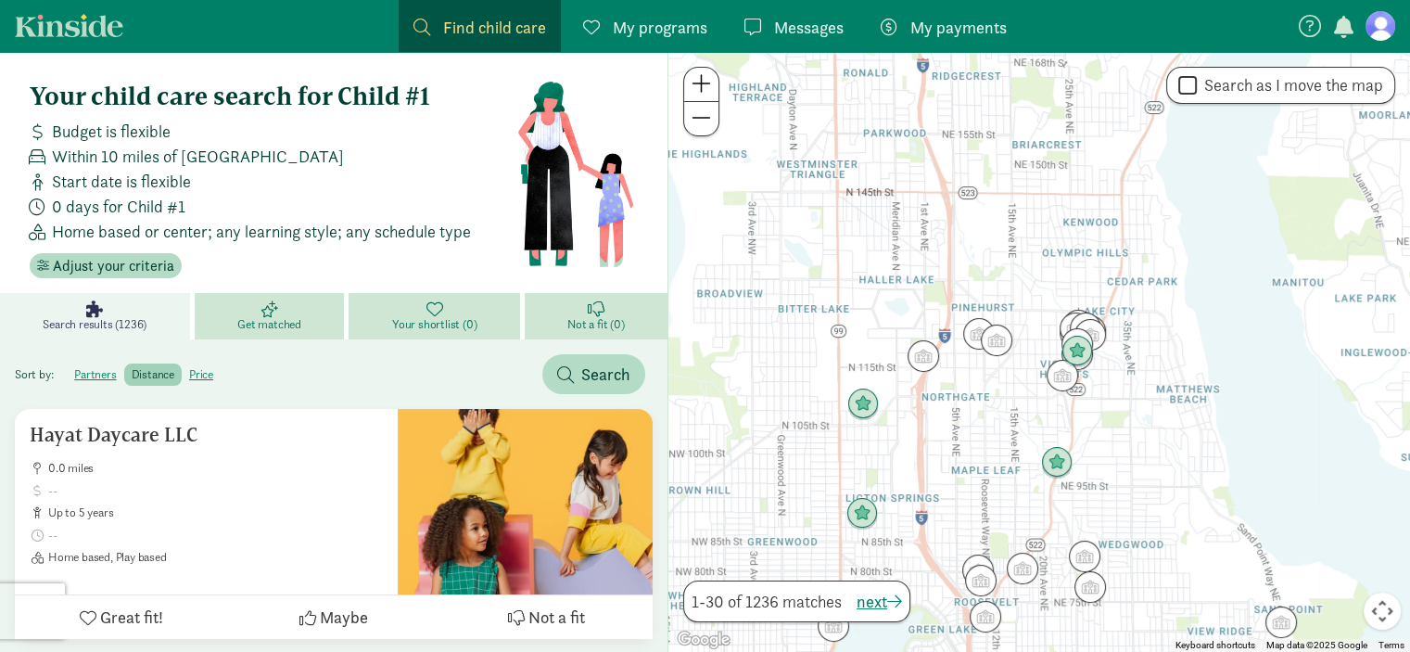
drag, startPoint x: 1003, startPoint y: 525, endPoint x: 966, endPoint y: 377, distance: 152.8
click at [966, 377] on div at bounding box center [1038, 352] width 741 height 600
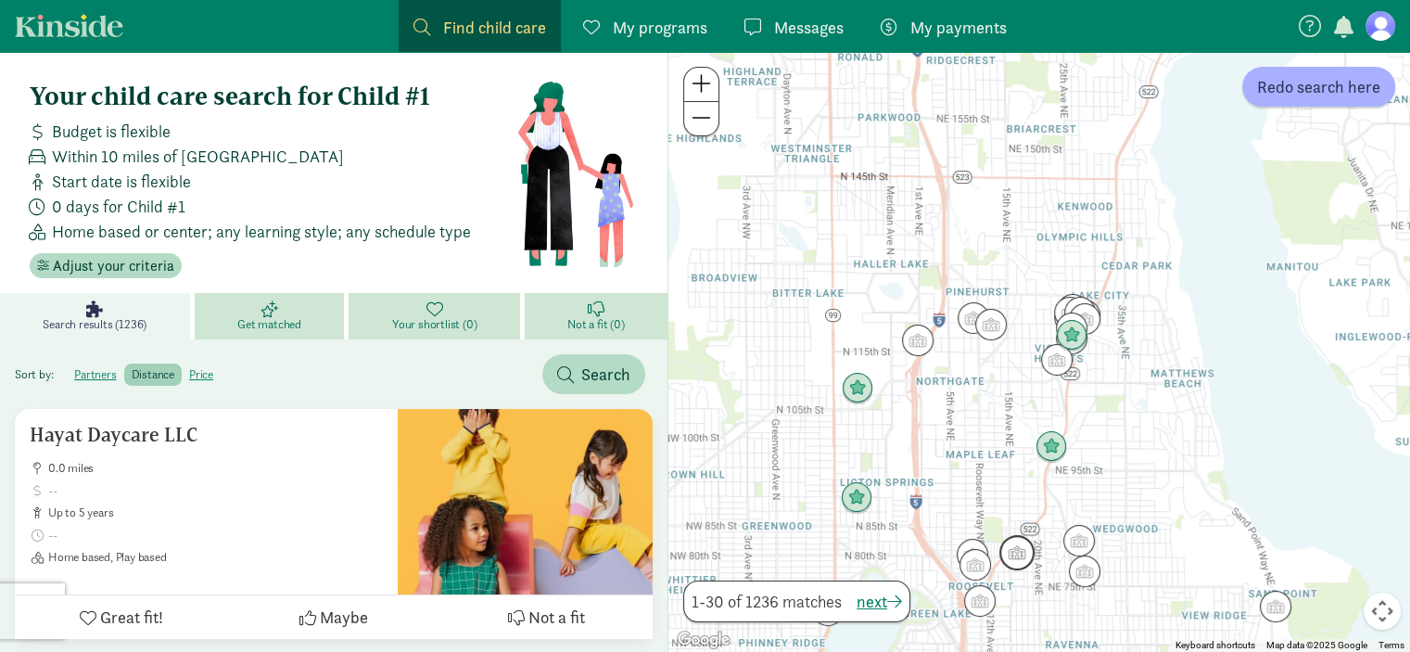
click at [1023, 558] on img "Click to see details" at bounding box center [1017, 552] width 50 height 50
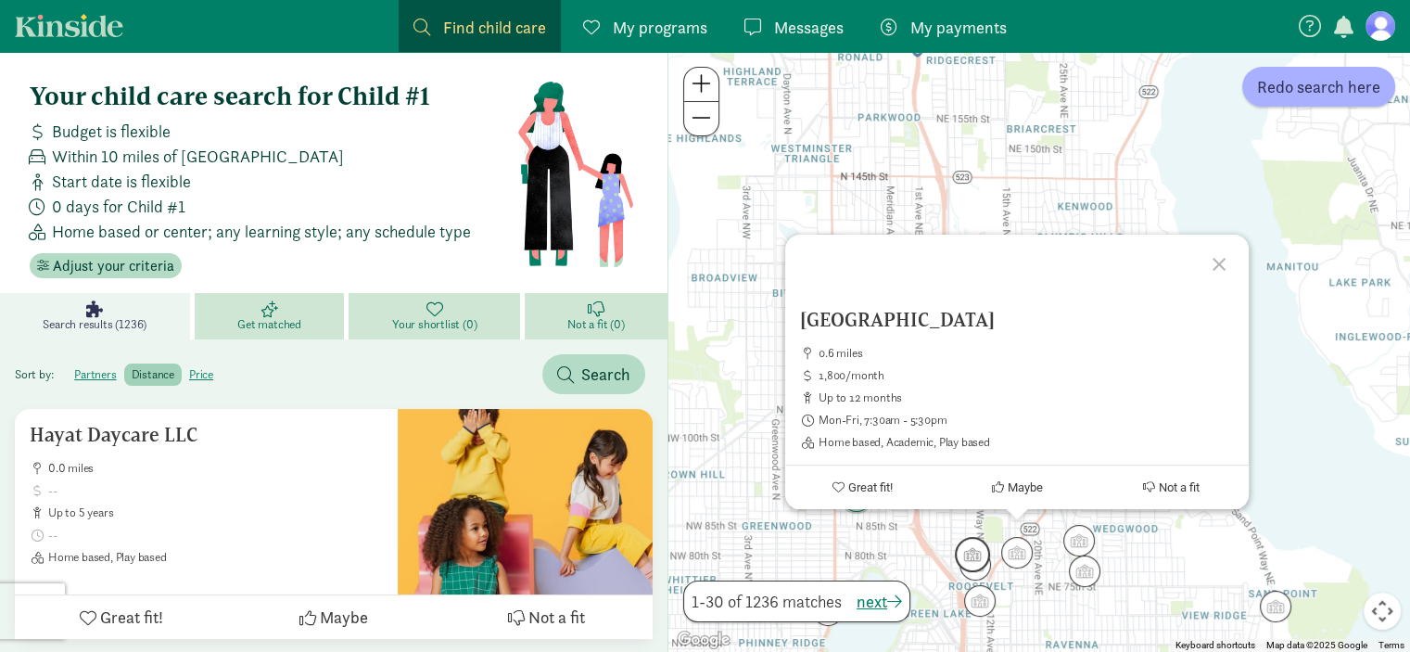
click at [971, 538] on img "Click to see details" at bounding box center [972, 554] width 50 height 50
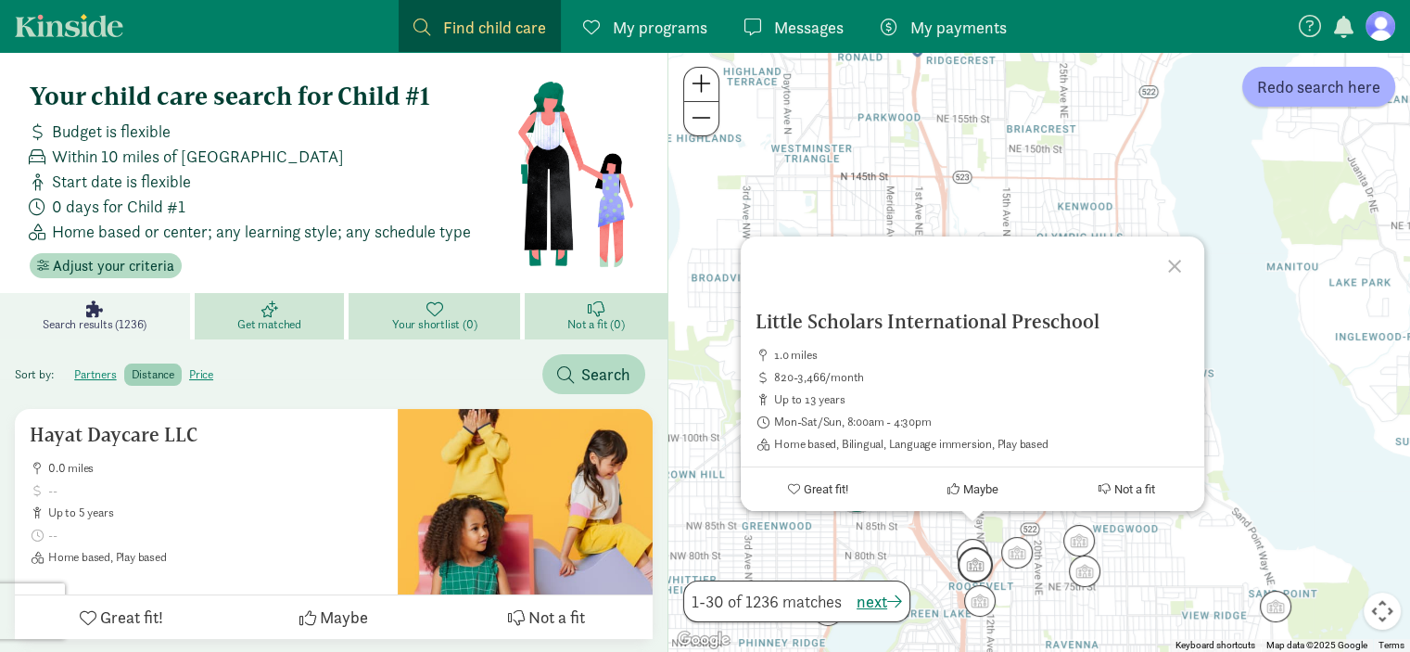
click at [977, 579] on img "Click to see details" at bounding box center [975, 564] width 50 height 50
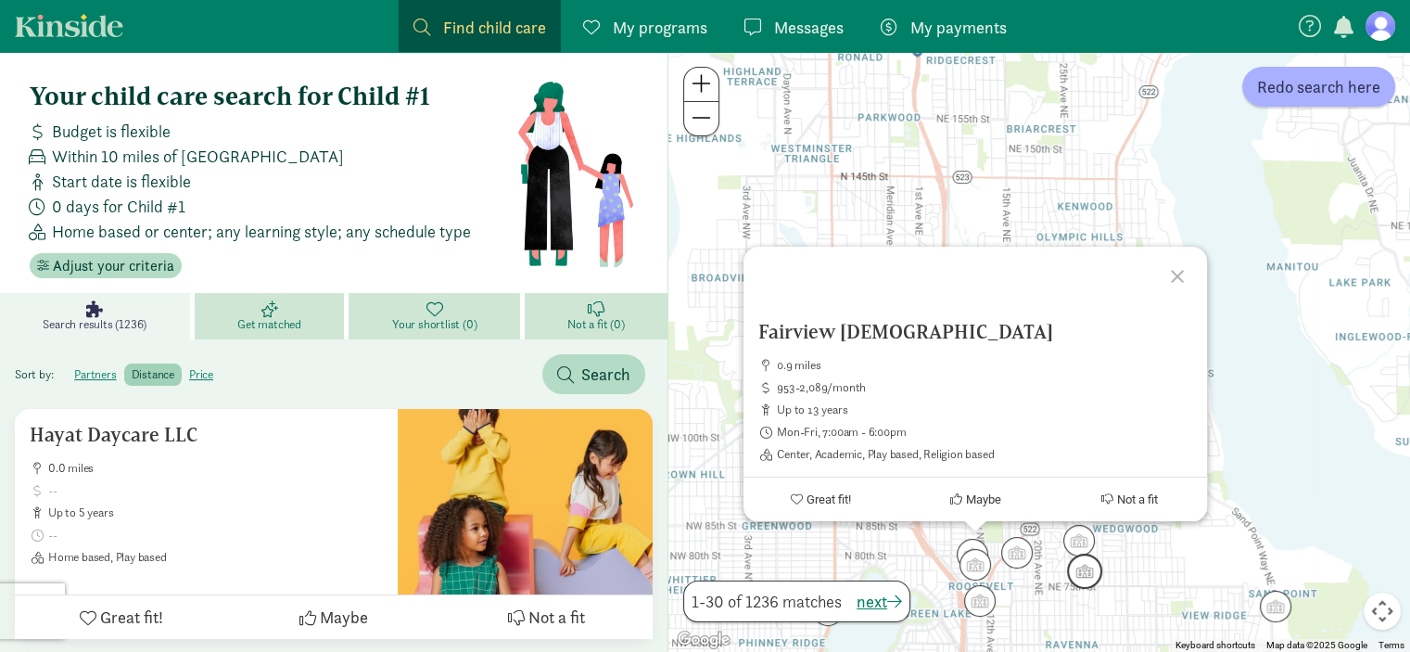
click at [1070, 586] on img "Click to see details" at bounding box center [1084, 571] width 50 height 50
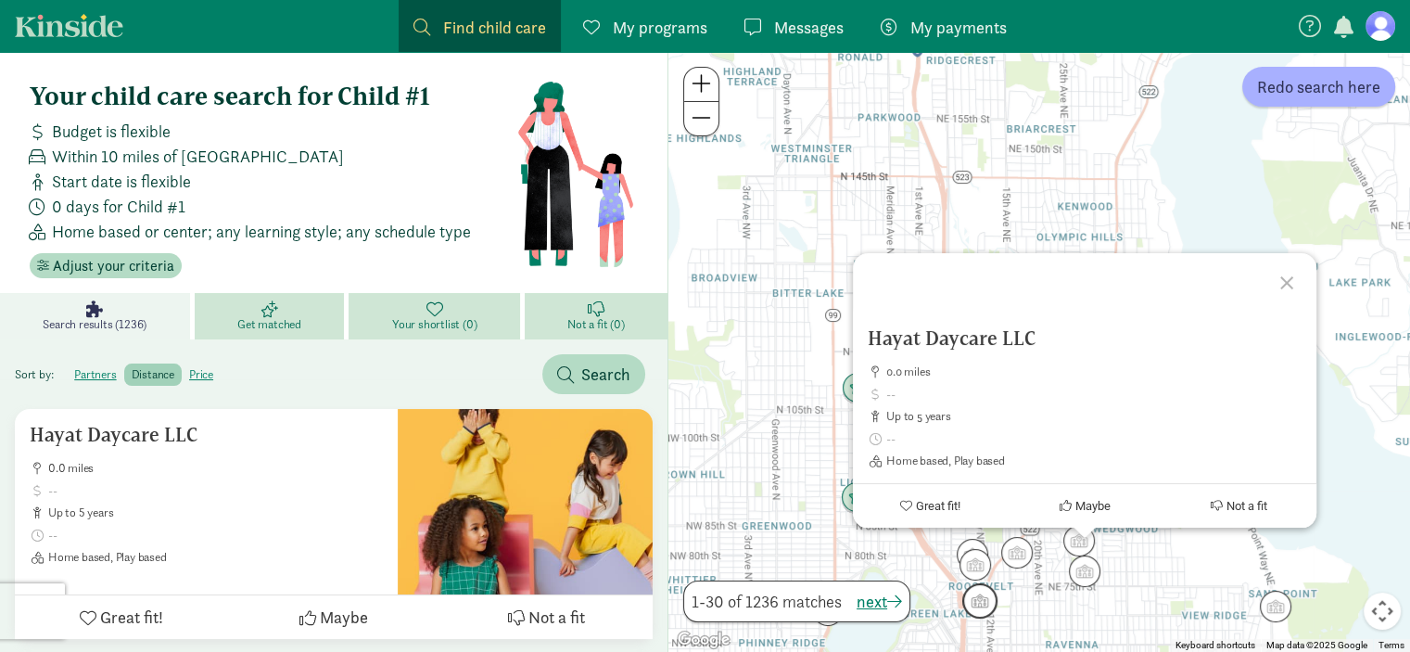
click at [981, 604] on img "Click to see details" at bounding box center [980, 601] width 50 height 50
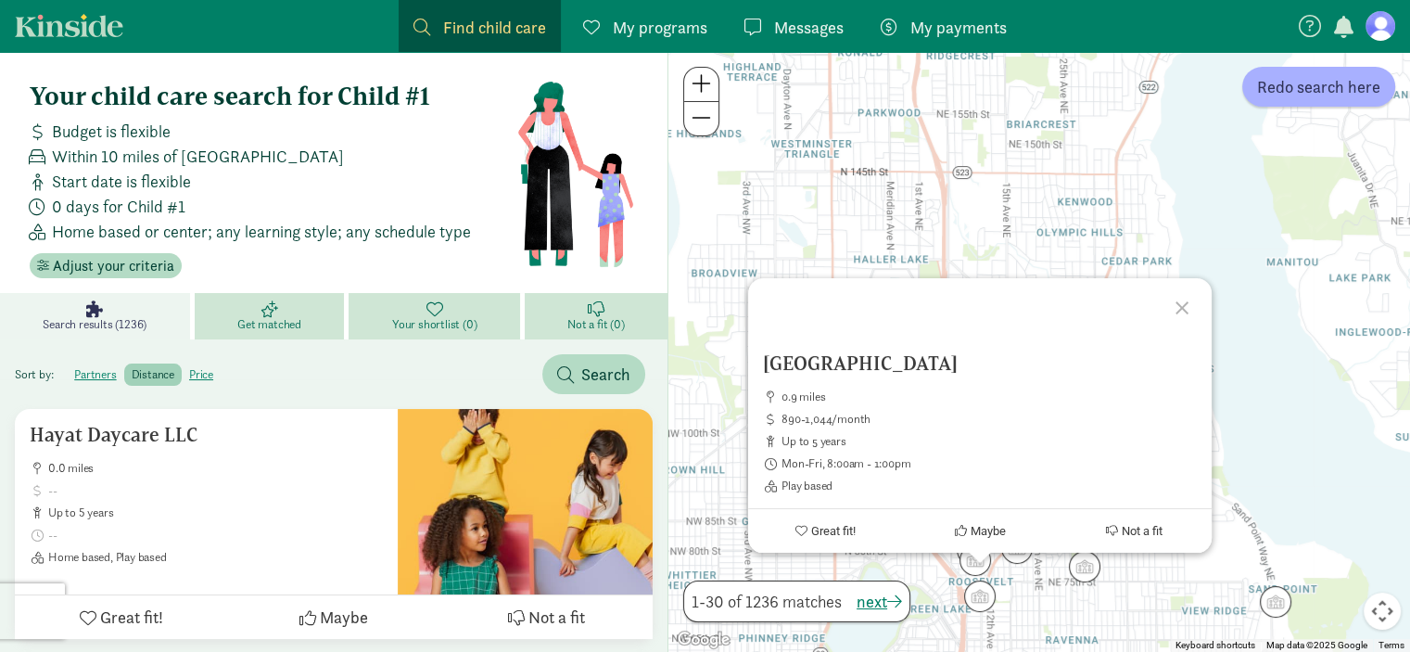
click at [1188, 307] on div at bounding box center [1185, 305] width 54 height 54
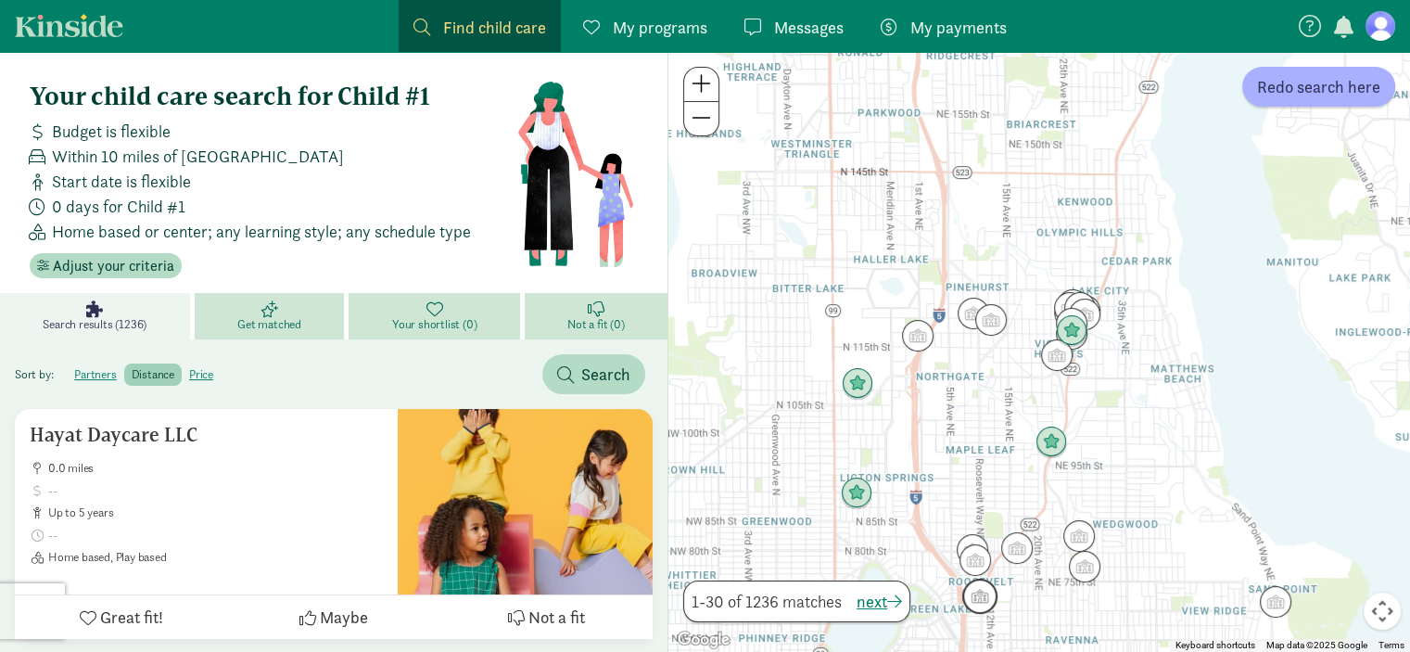
click at [980, 596] on img "Click to see details" at bounding box center [980, 596] width 50 height 50
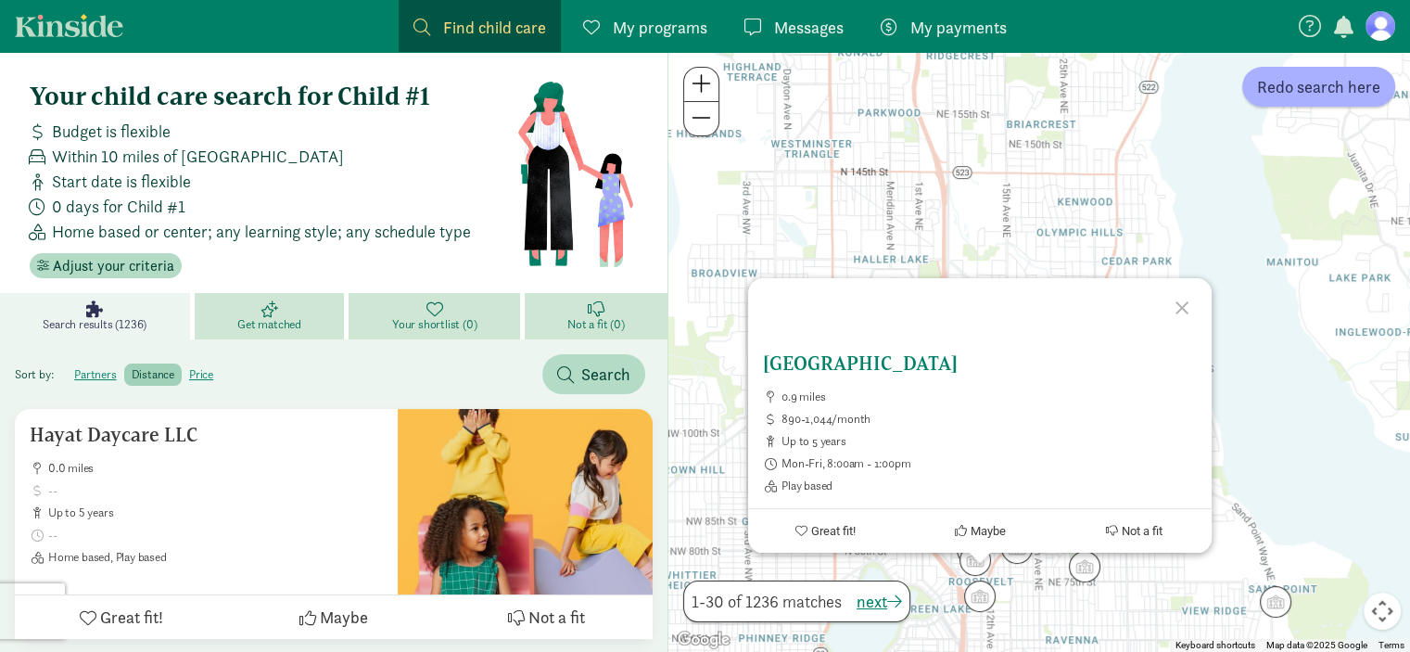
click at [867, 362] on h5 "[GEOGRAPHIC_DATA]" at bounding box center [980, 363] width 434 height 22
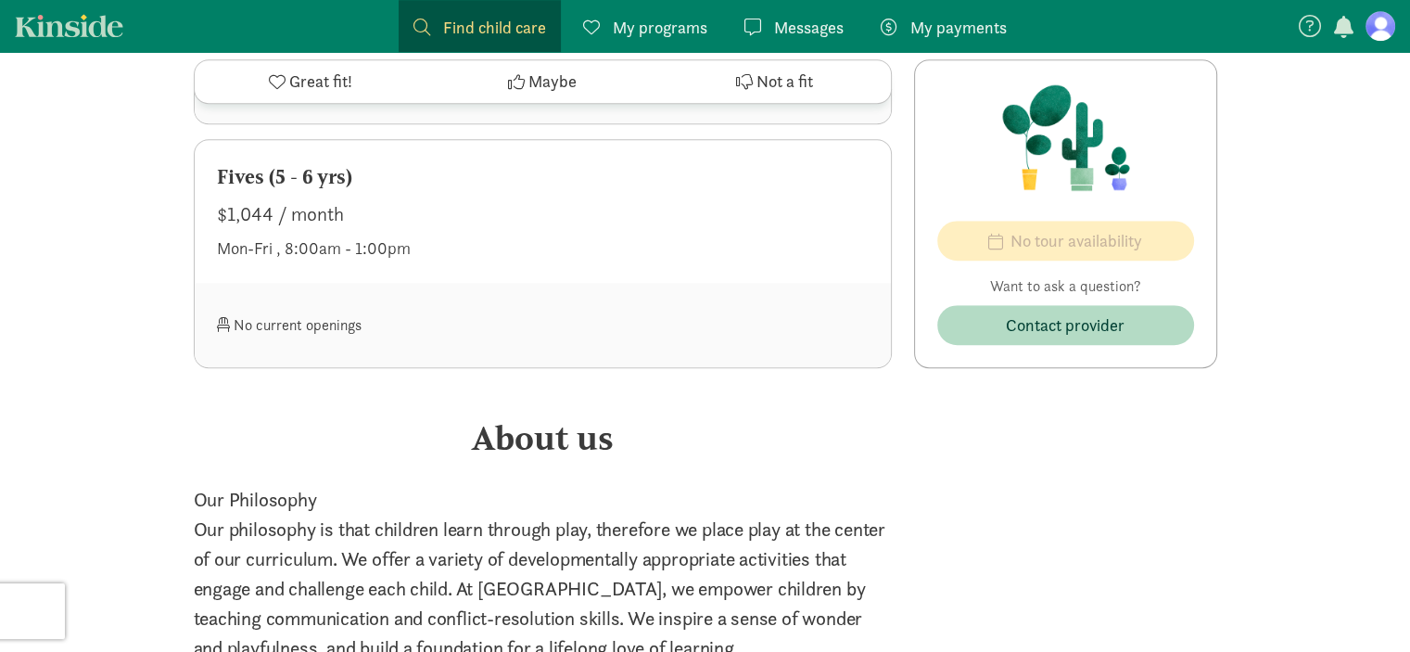
scroll to position [1409, 0]
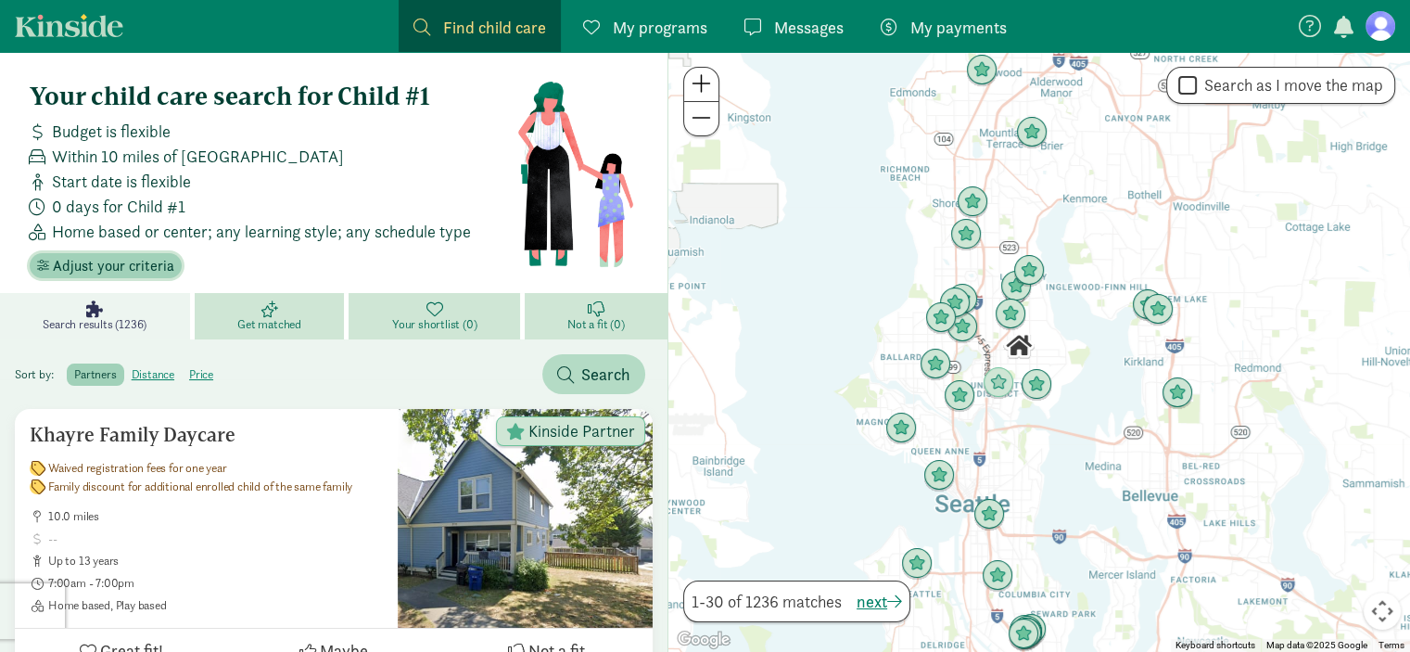
click at [142, 270] on span "Adjust your criteria" at bounding box center [113, 266] width 121 height 22
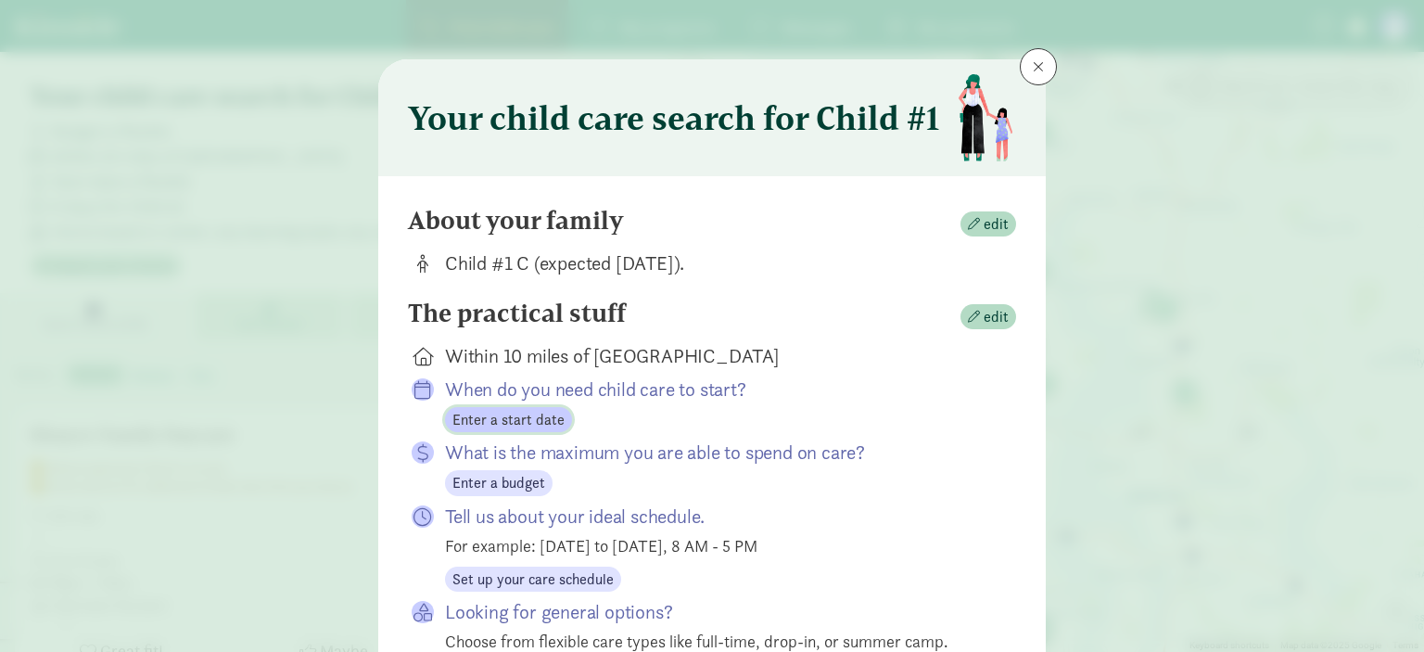
click at [500, 429] on span "Enter a start date" at bounding box center [508, 420] width 112 height 22
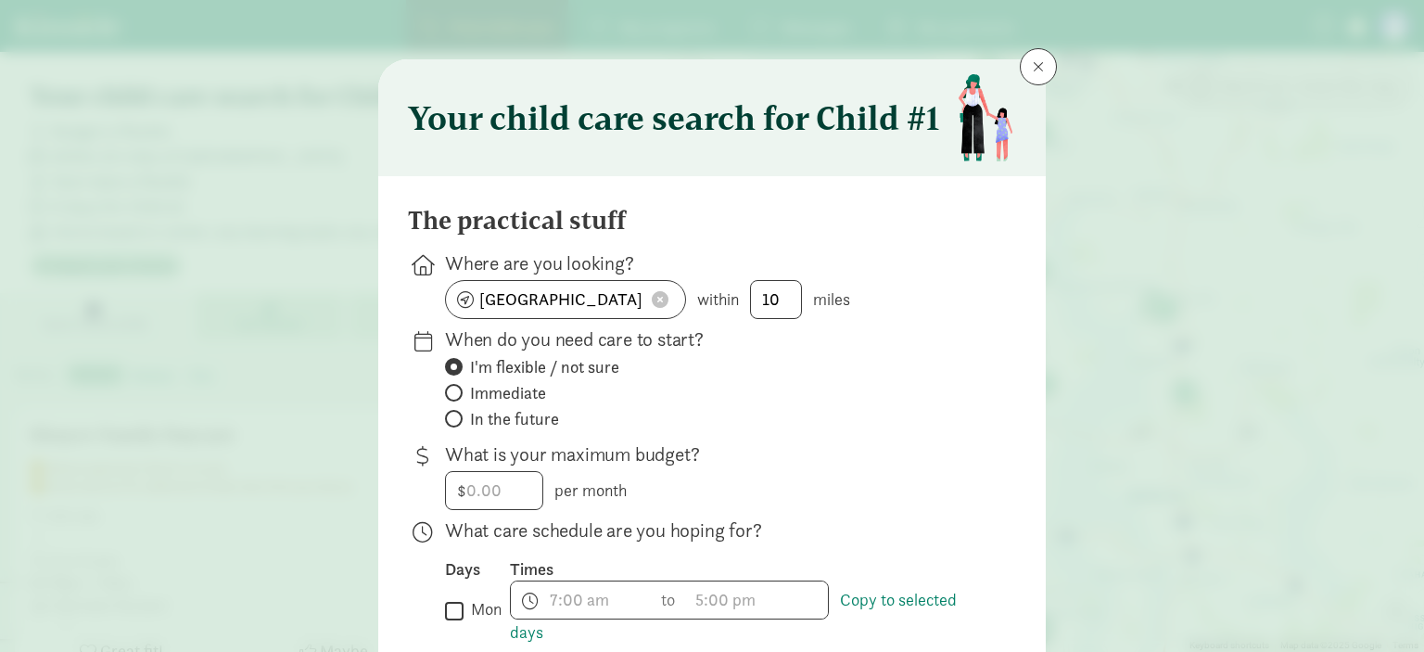
click at [489, 418] on span "In the future" at bounding box center [514, 419] width 89 height 22
click at [457, 418] on input "In the future" at bounding box center [451, 418] width 12 height 12
radio input "true"
radio input "false"
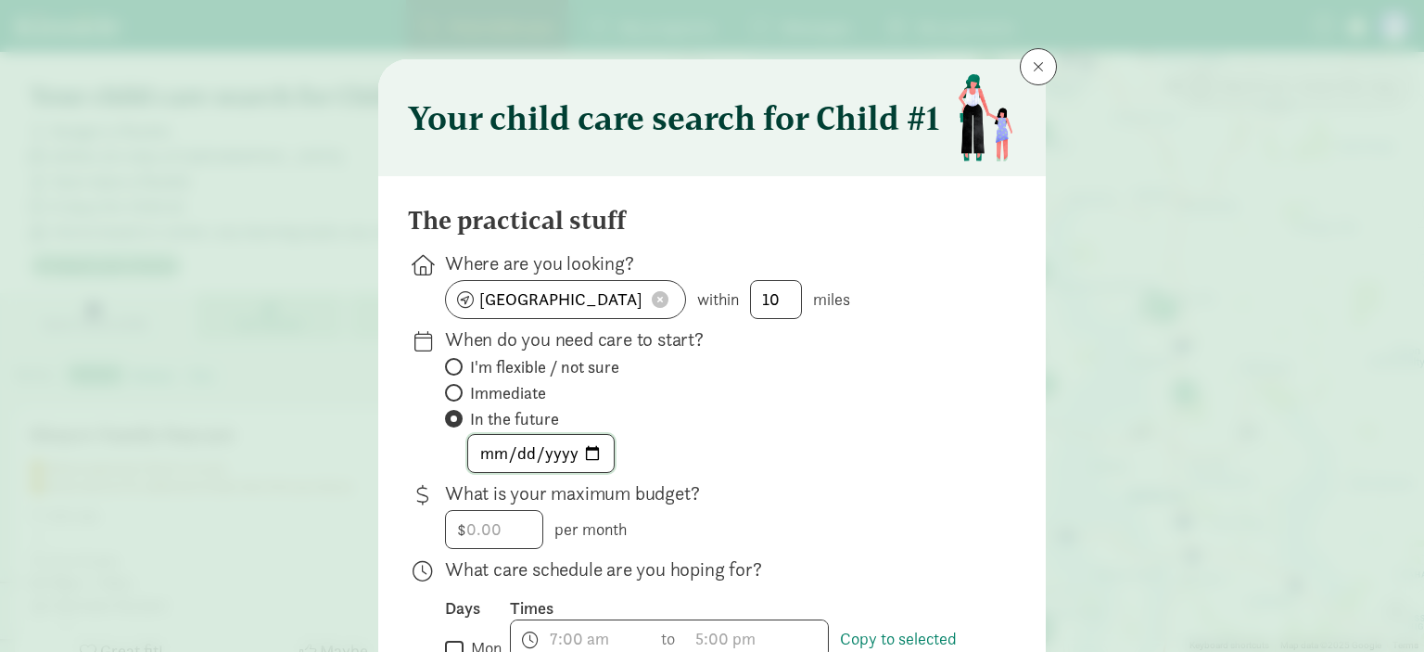
click at [523, 449] on input "date" at bounding box center [541, 453] width 146 height 37
click at [560, 449] on input "date" at bounding box center [541, 453] width 146 height 37
click at [582, 449] on input "date" at bounding box center [541, 453] width 146 height 37
click at [589, 450] on input "date" at bounding box center [541, 453] width 146 height 37
type input "2026-10-27"
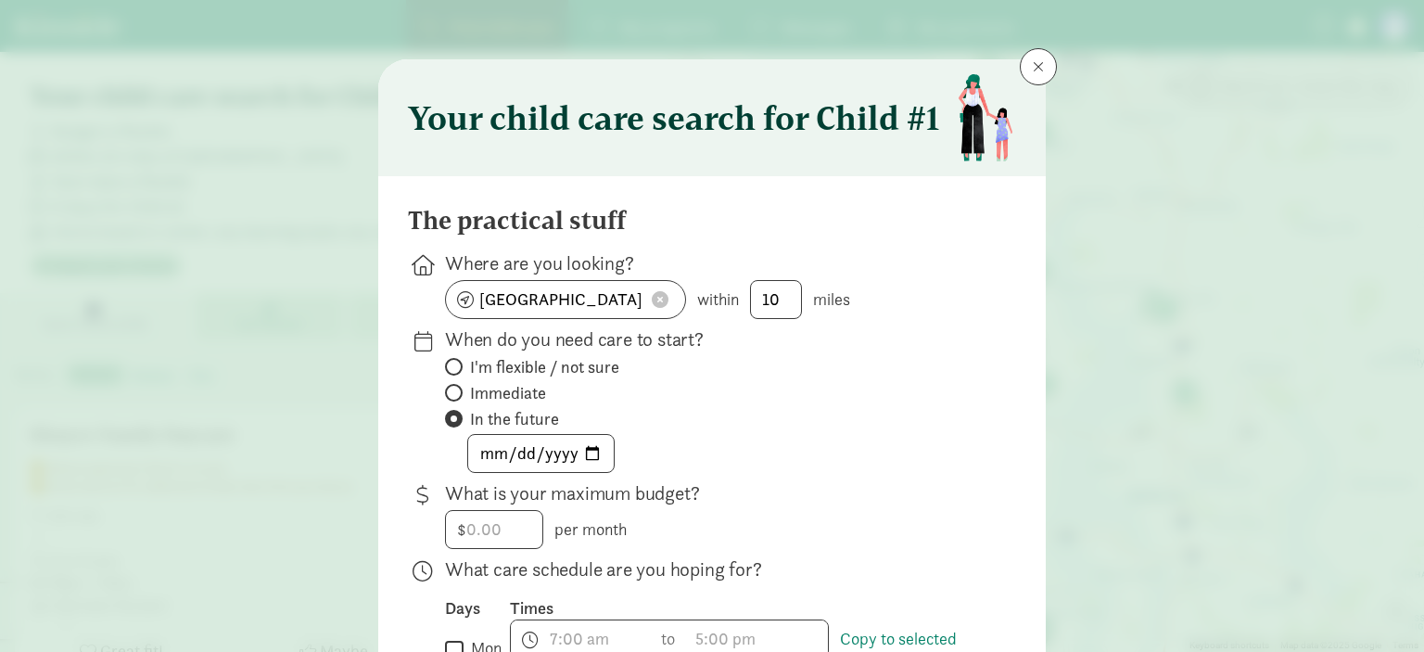
click at [849, 457] on div "2026-10-27" at bounding box center [715, 453] width 541 height 39
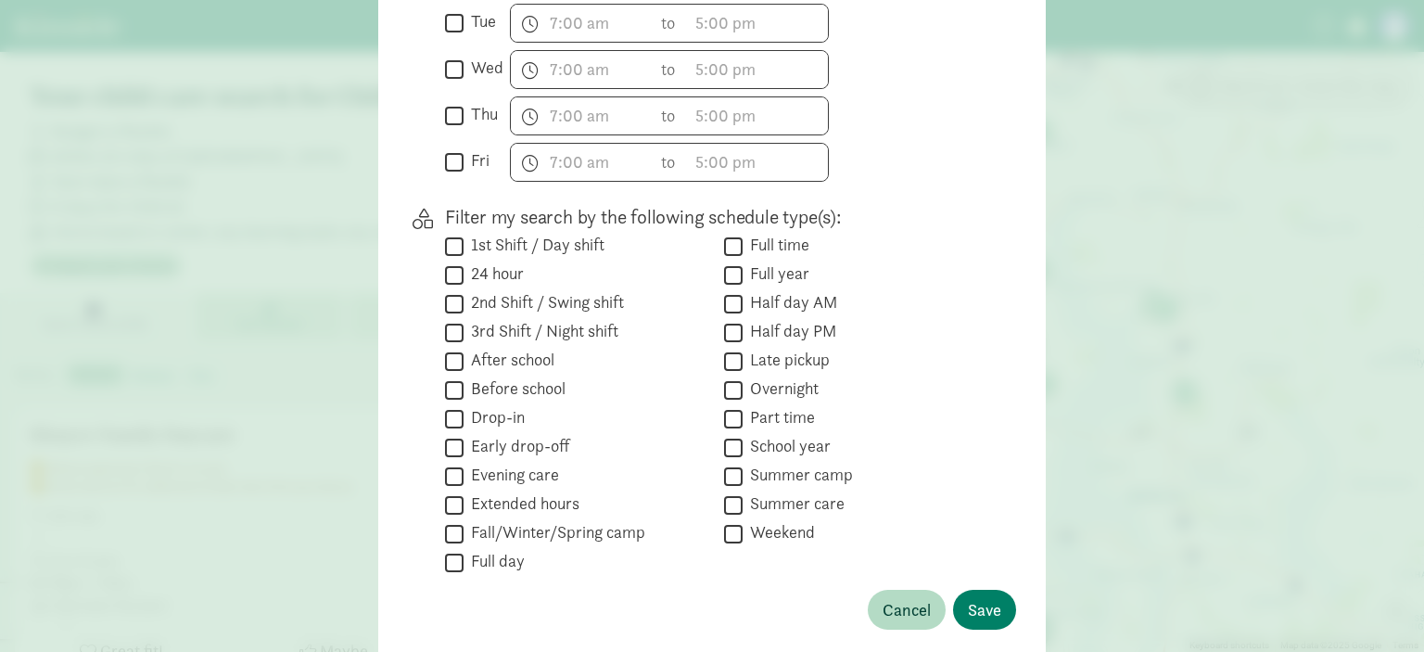
scroll to position [696, 0]
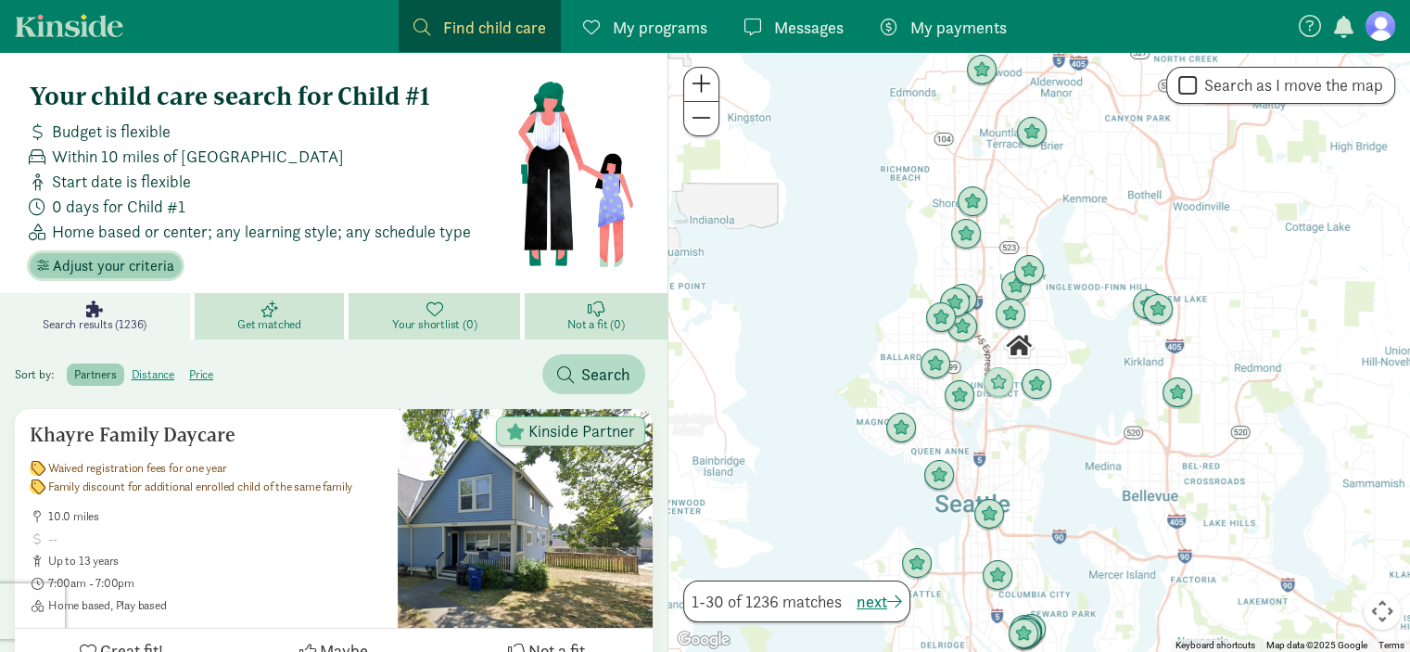
click at [96, 272] on span "Adjust your criteria" at bounding box center [113, 266] width 121 height 22
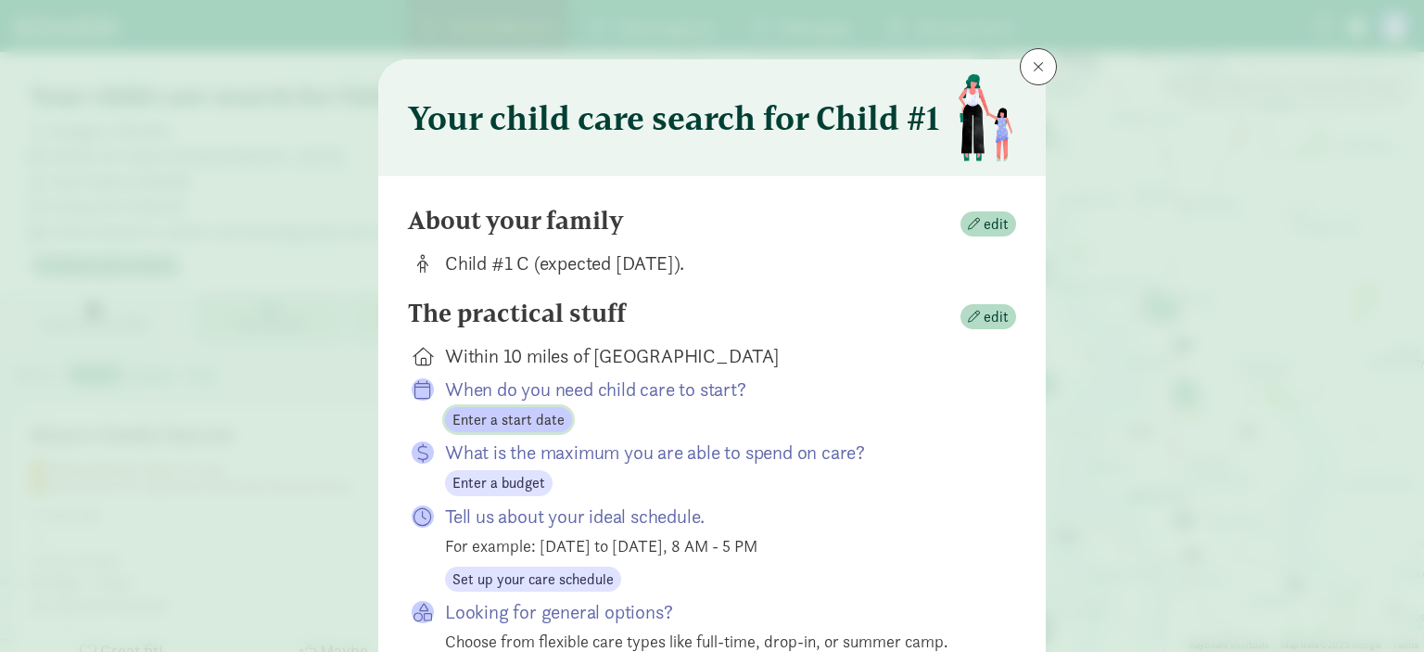
click at [538, 424] on span "Enter a start date" at bounding box center [508, 420] width 112 height 22
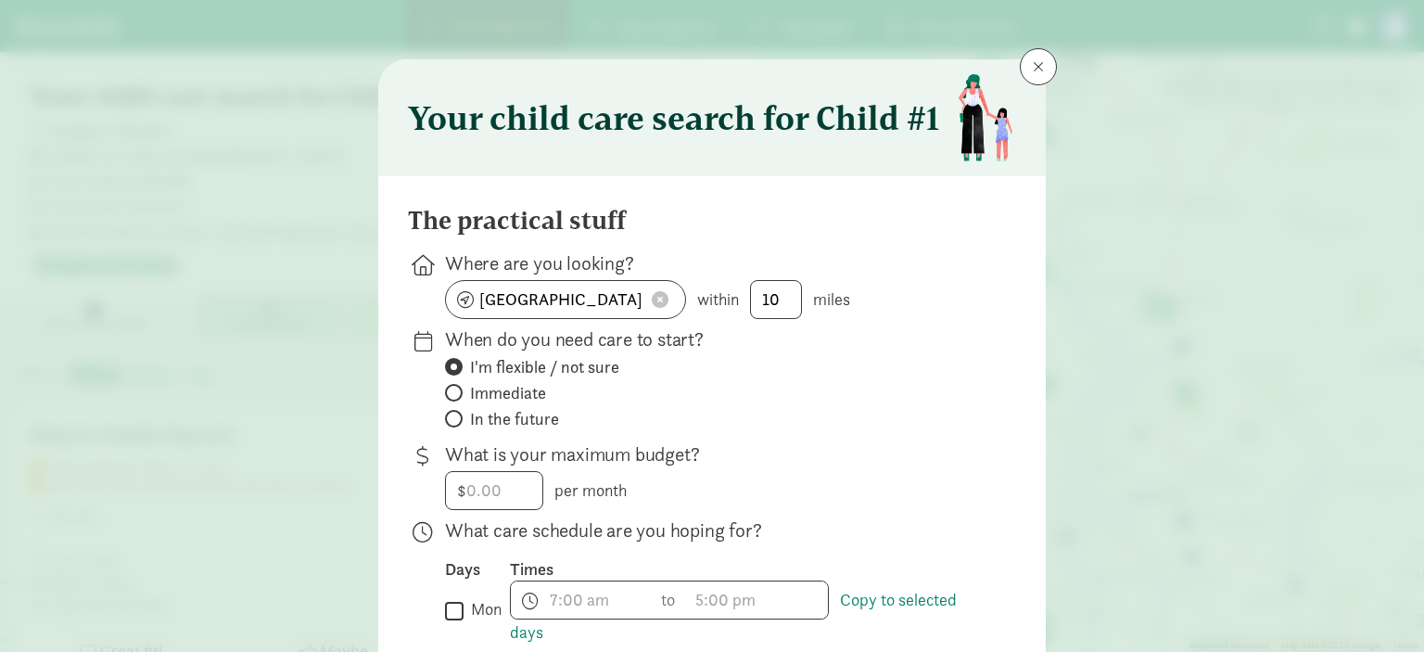
click at [454, 415] on span at bounding box center [454, 419] width 18 height 18
click at [454, 415] on input "In the future" at bounding box center [451, 418] width 12 height 12
radio input "true"
radio input "false"
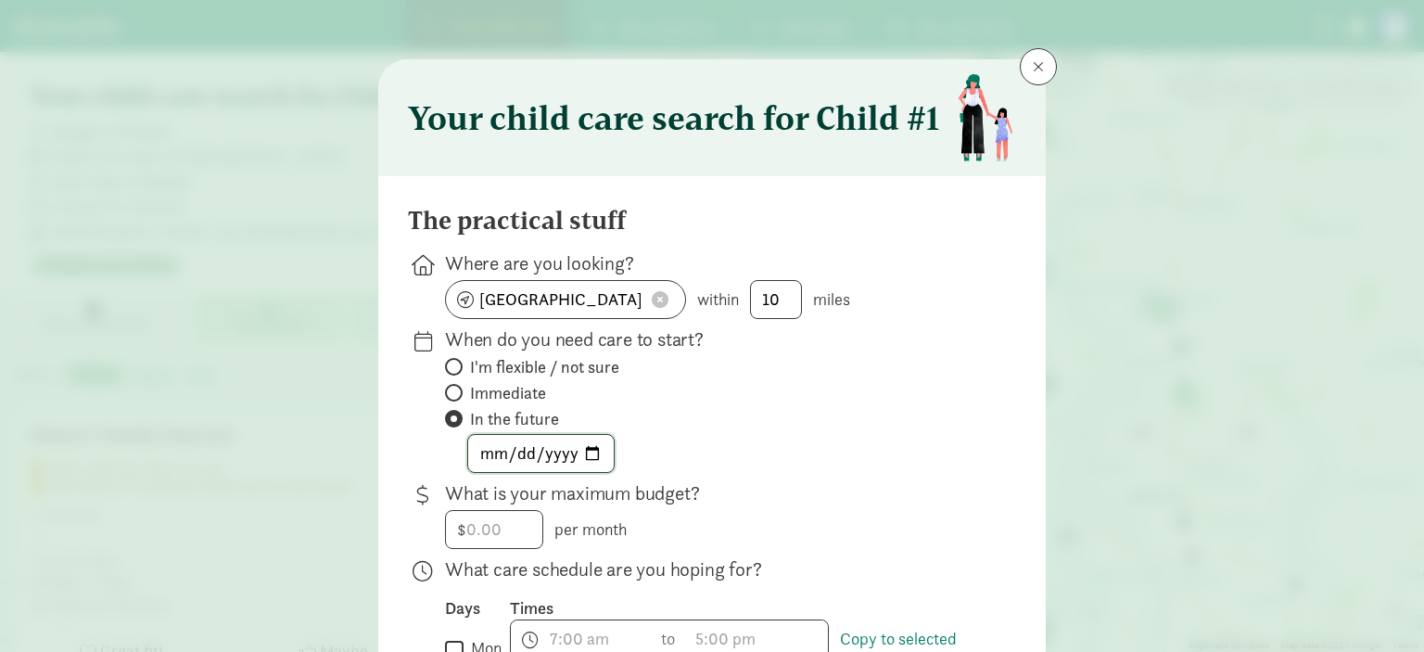
click at [584, 453] on input "date" at bounding box center [541, 453] width 146 height 37
type input "2026-10-27"
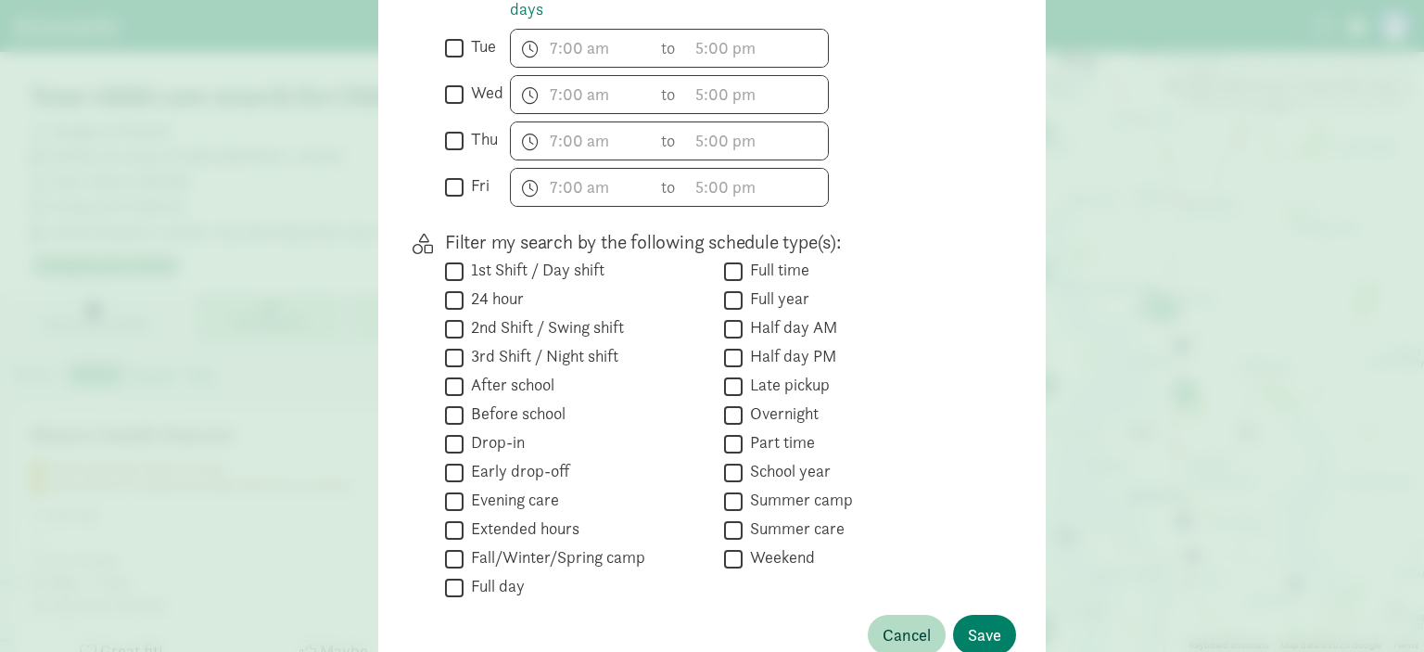
scroll to position [772, 0]
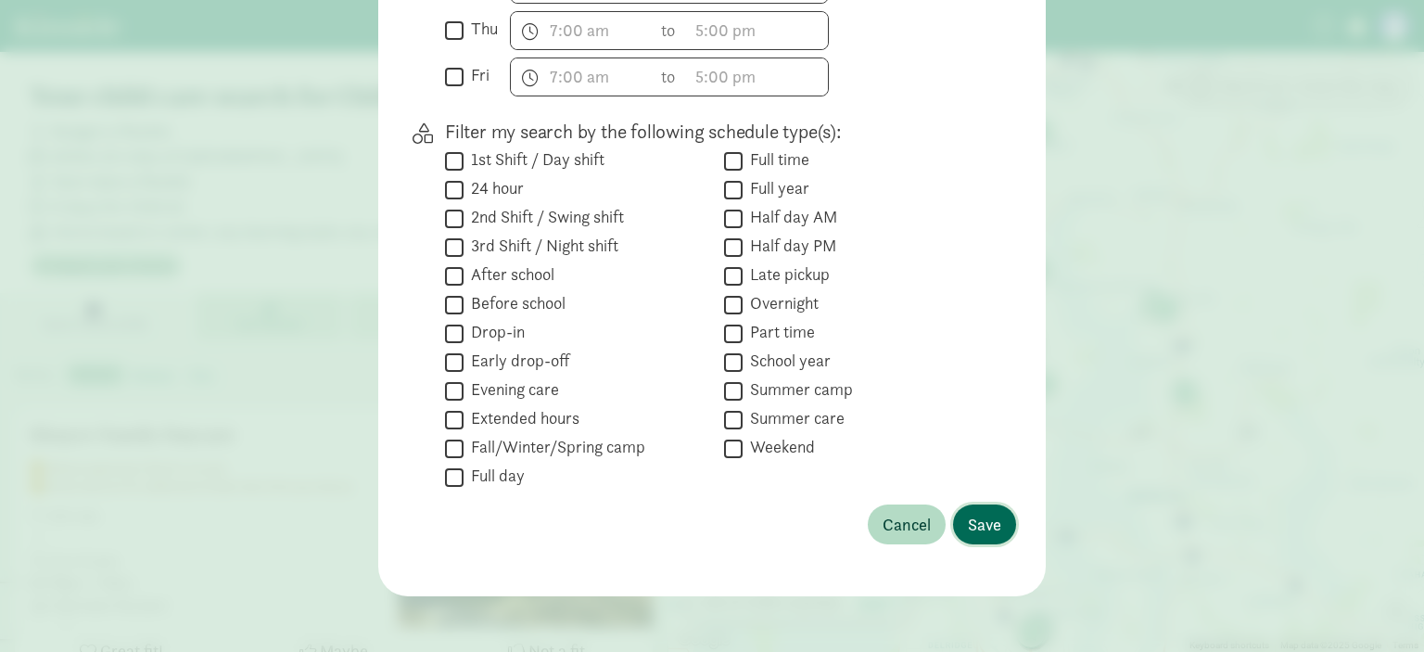
click at [991, 522] on span "Save" at bounding box center [984, 524] width 33 height 25
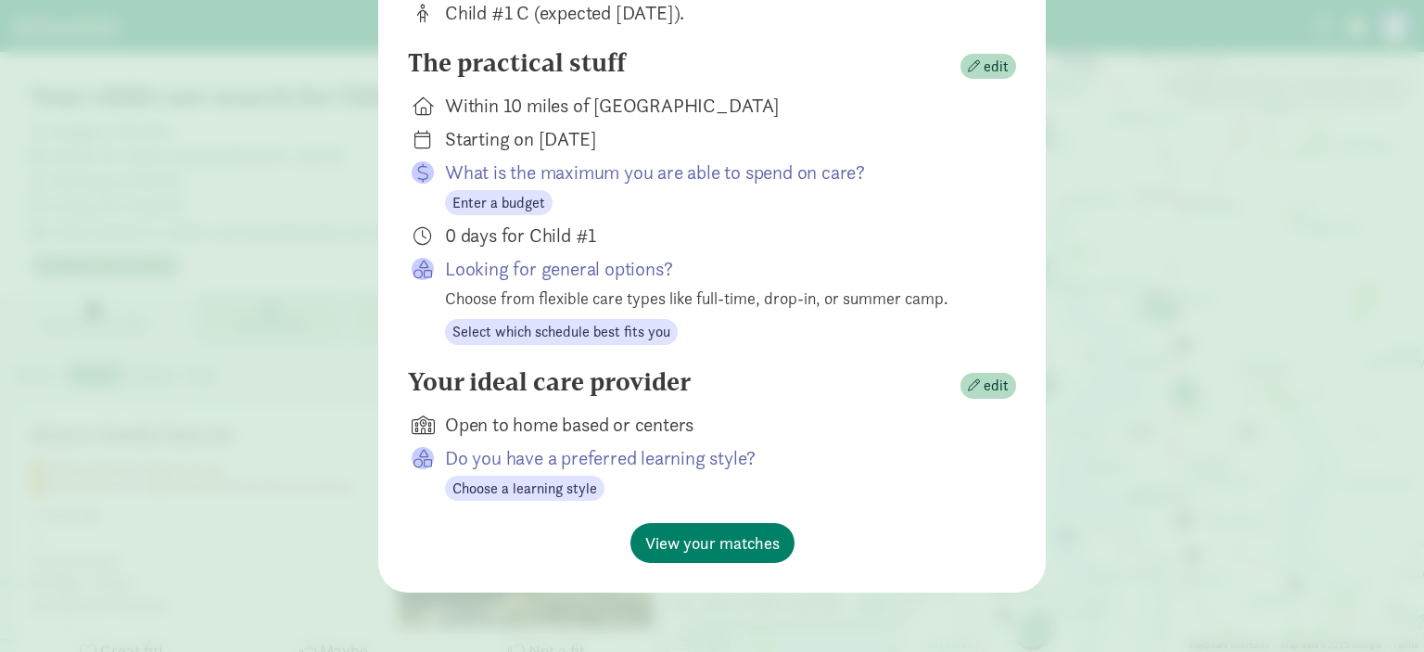
scroll to position [248, 0]
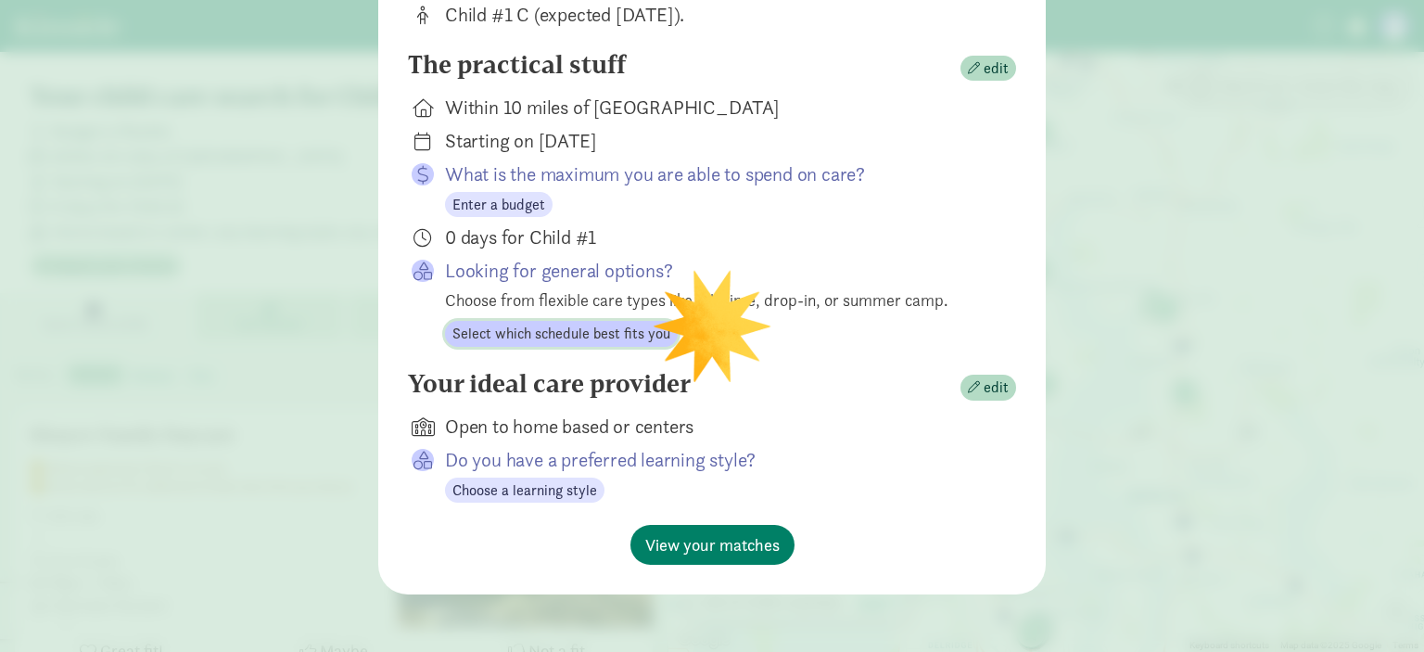
click at [530, 325] on span "Select which schedule best fits you" at bounding box center [561, 334] width 218 height 22
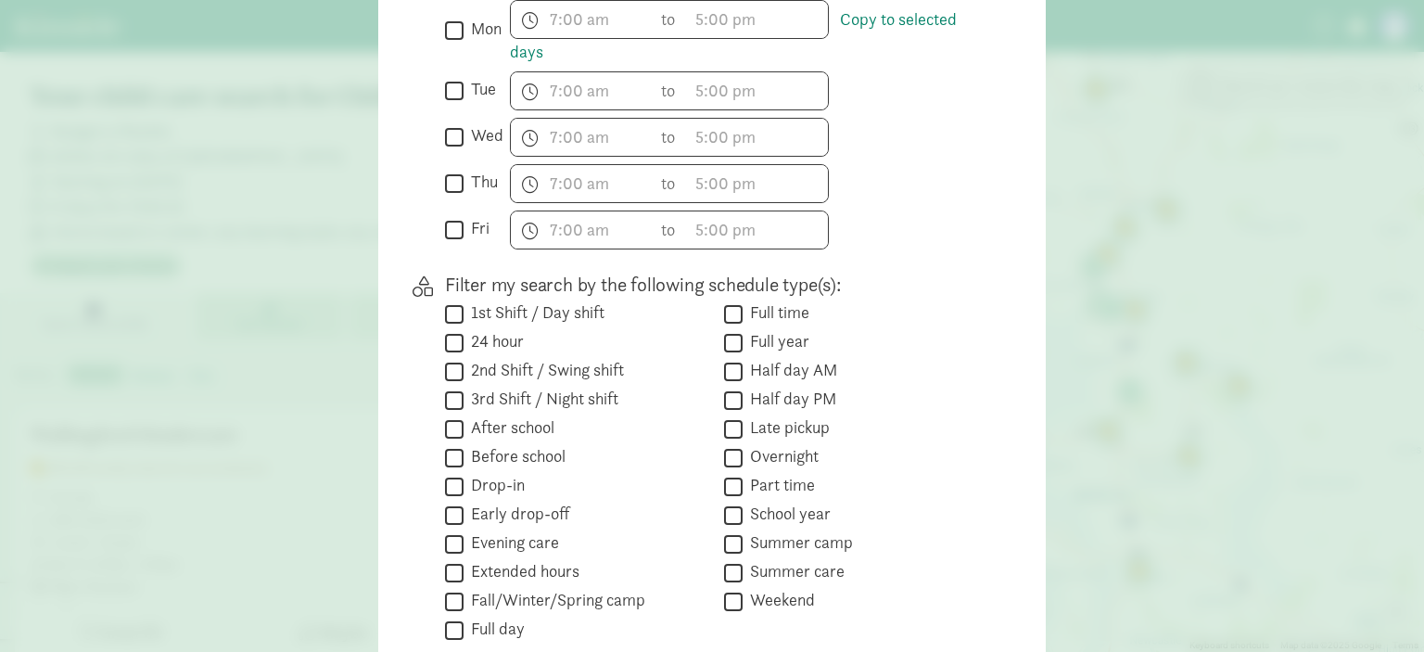
scroll to position [620, 0]
click at [728, 306] on input "Full time" at bounding box center [733, 312] width 19 height 25
checkbox input "true"
click at [449, 620] on input "Full day" at bounding box center [454, 628] width 19 height 25
checkbox input "true"
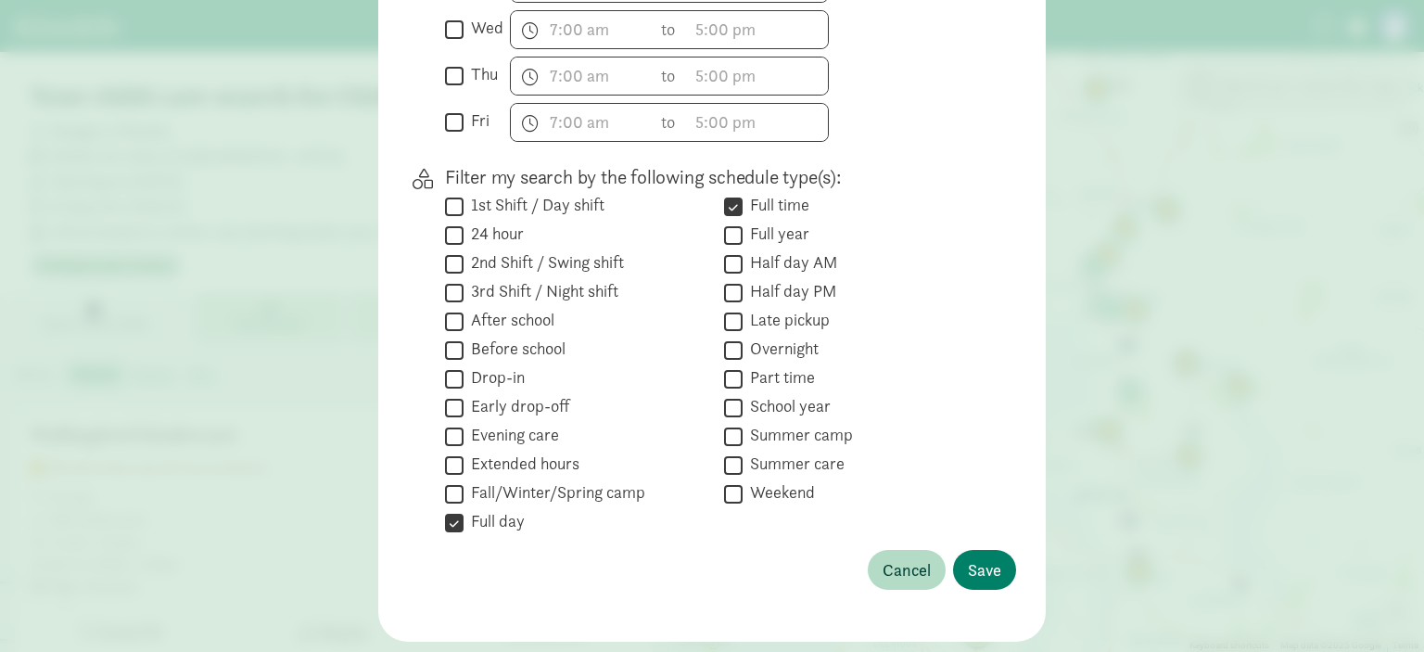
scroll to position [772, 0]
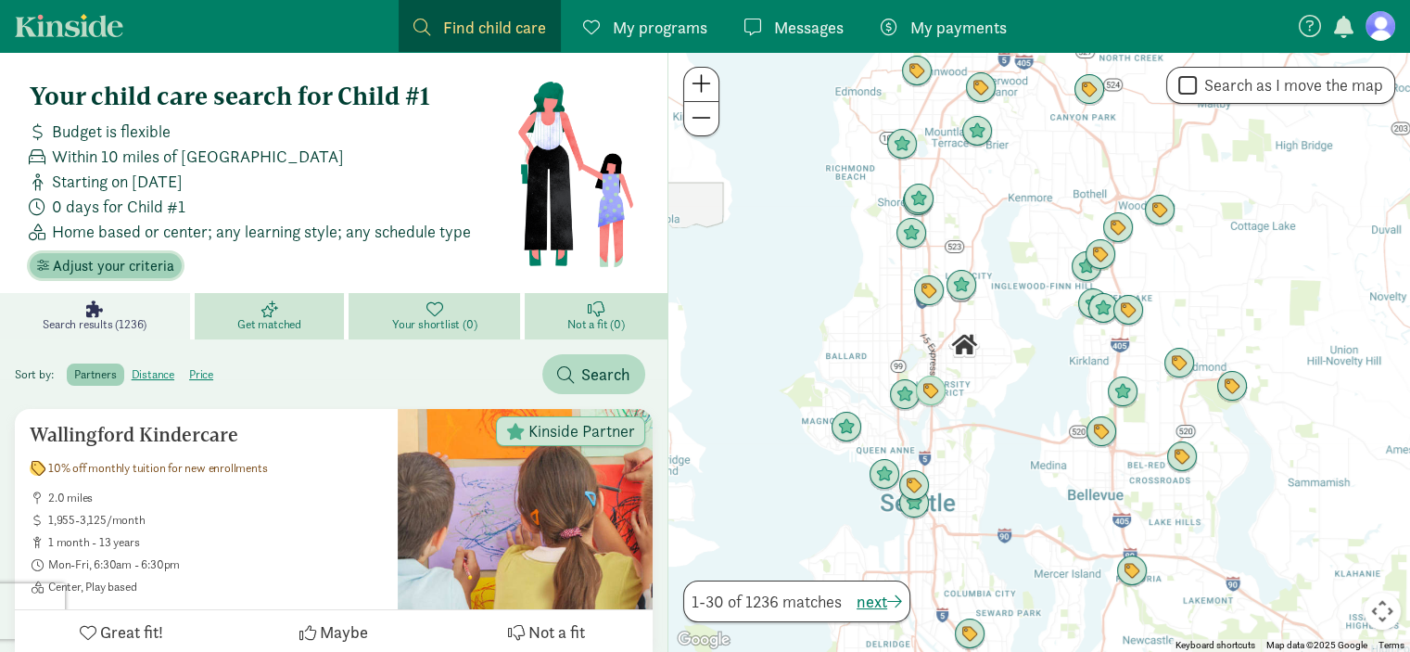
click at [148, 256] on span "Adjust your criteria" at bounding box center [113, 266] width 121 height 22
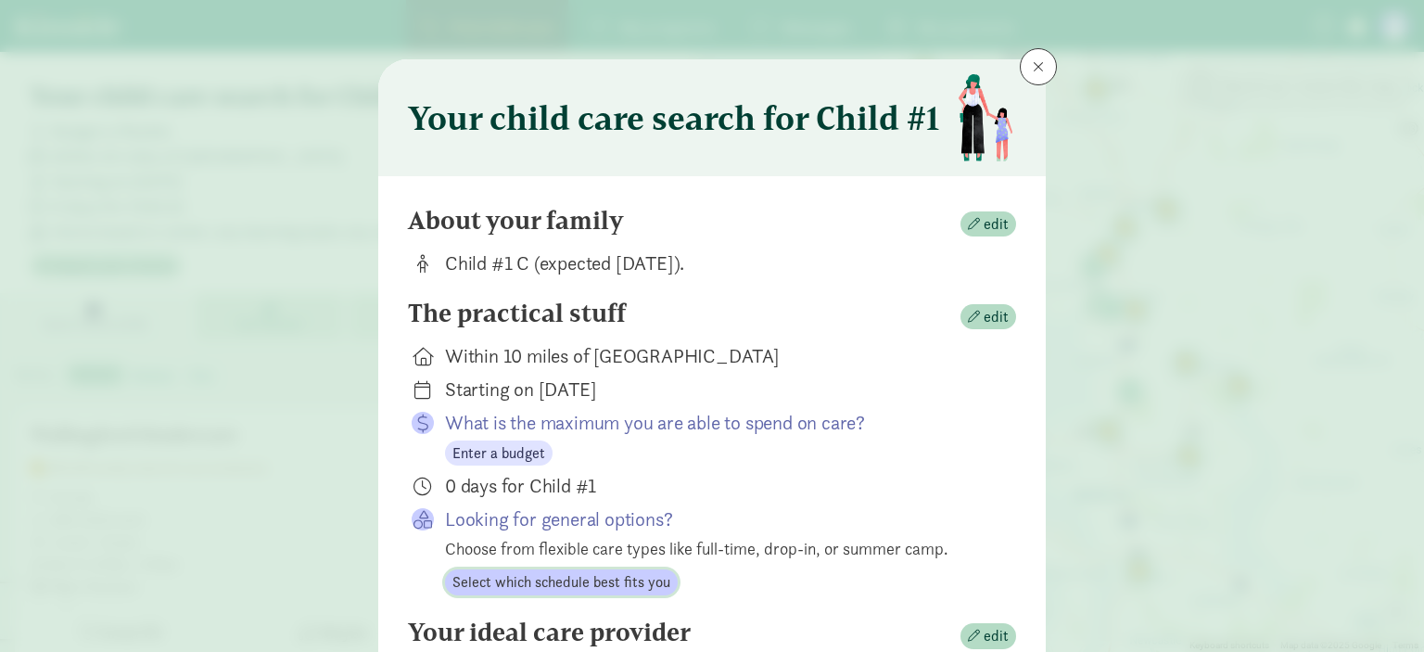
click at [553, 577] on span "Select which schedule best fits you" at bounding box center [561, 582] width 218 height 22
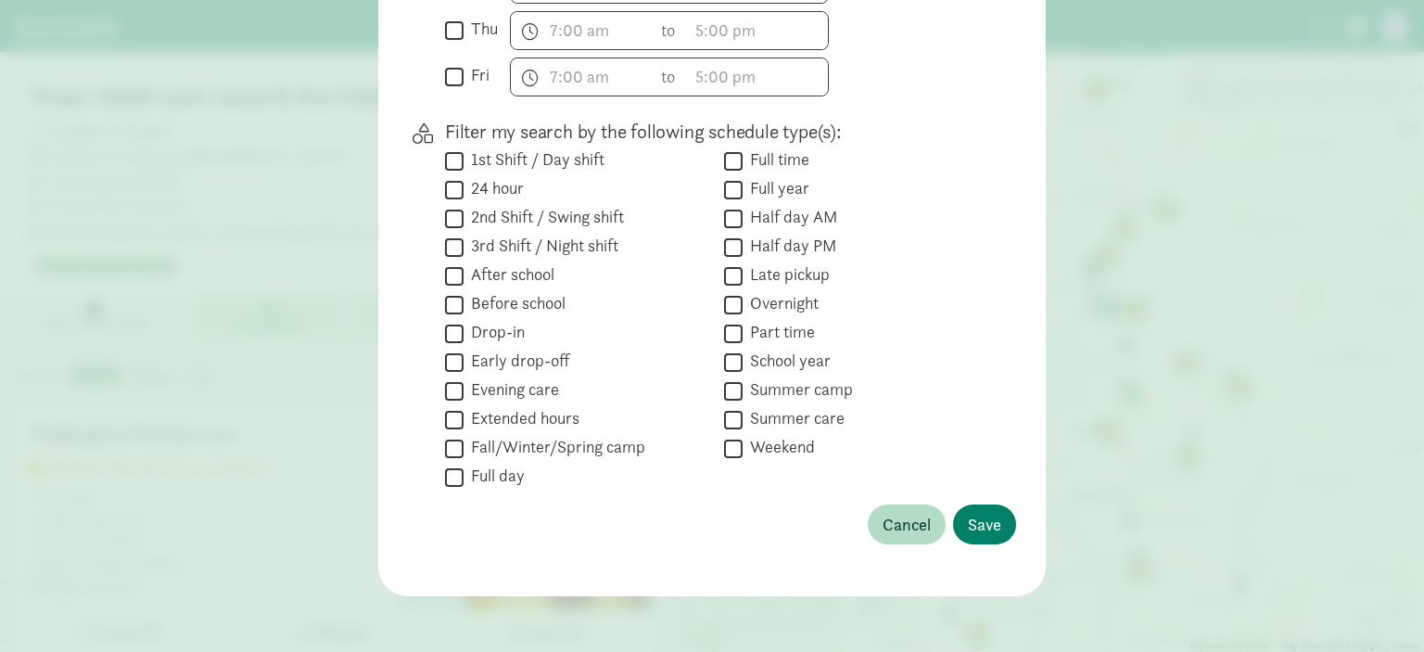
click at [729, 162] on input "Full time" at bounding box center [733, 160] width 19 height 25
checkbox input "true"
click at [450, 471] on input "Full day" at bounding box center [454, 476] width 19 height 25
checkbox input "true"
click at [968, 513] on span "Save" at bounding box center [984, 524] width 33 height 25
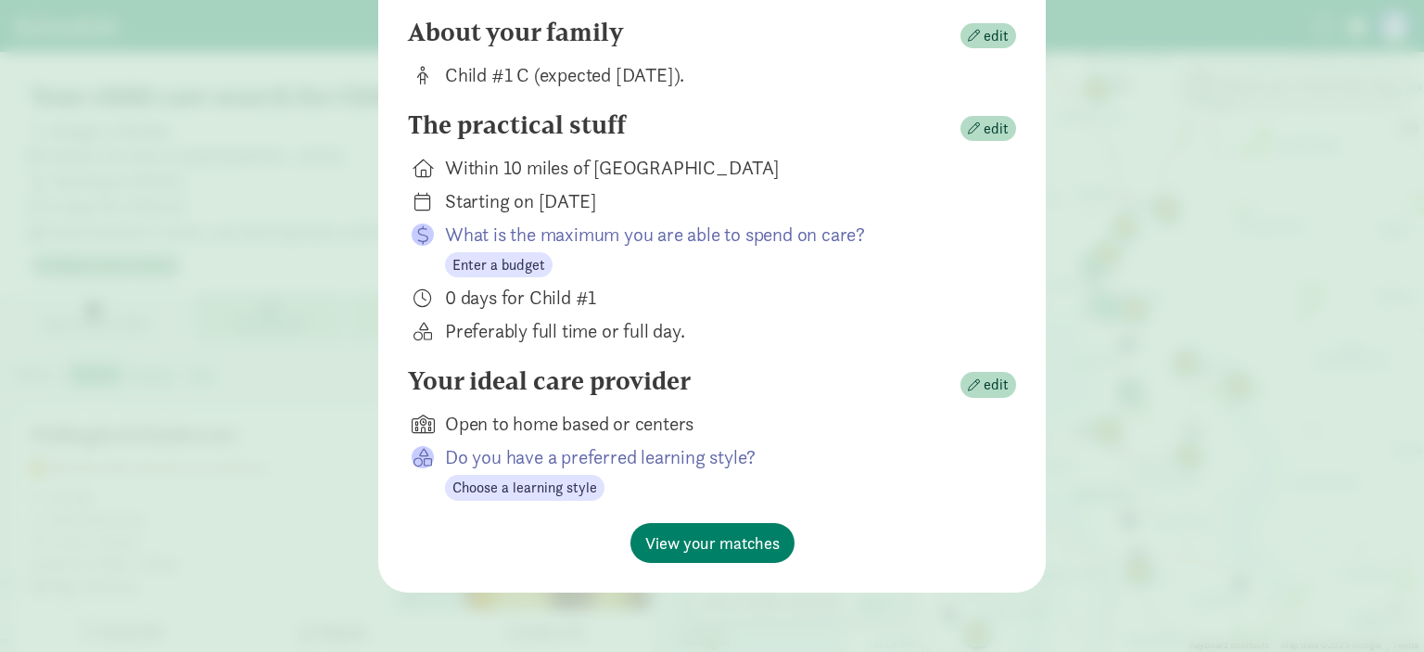
scroll to position [186, 0]
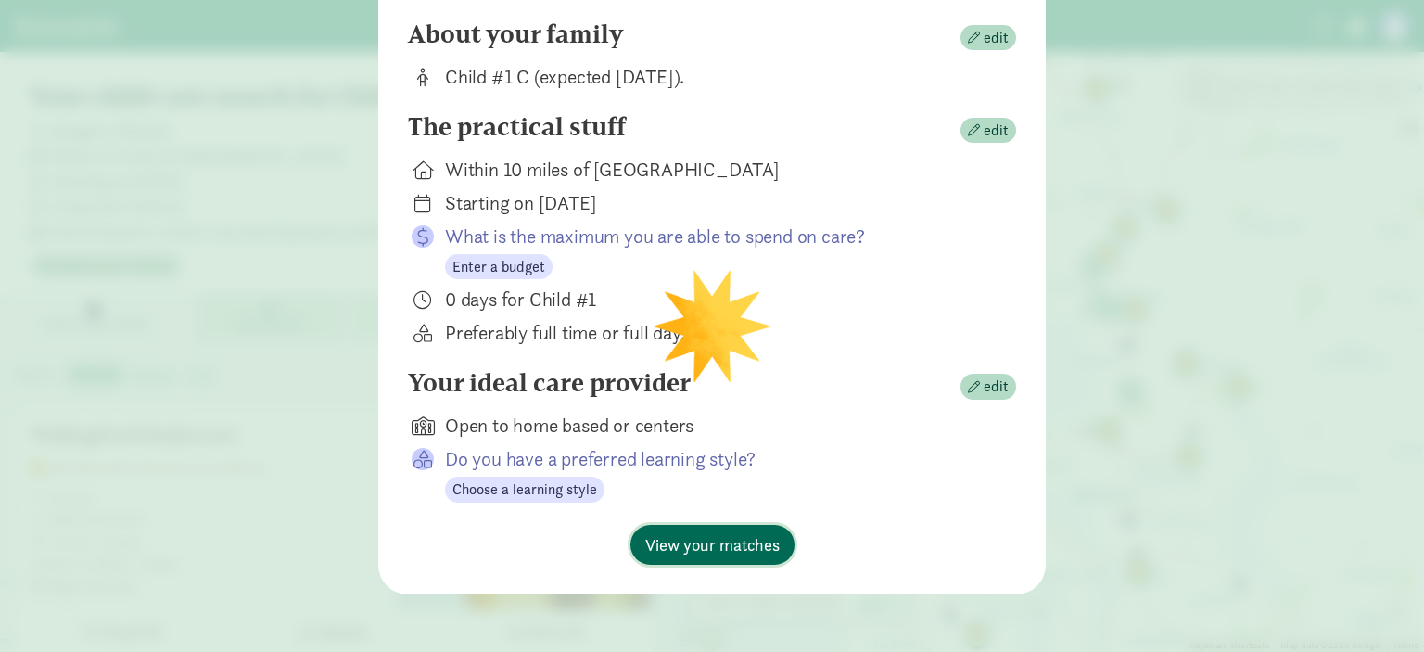
click at [758, 538] on span "View your matches" at bounding box center [712, 544] width 134 height 25
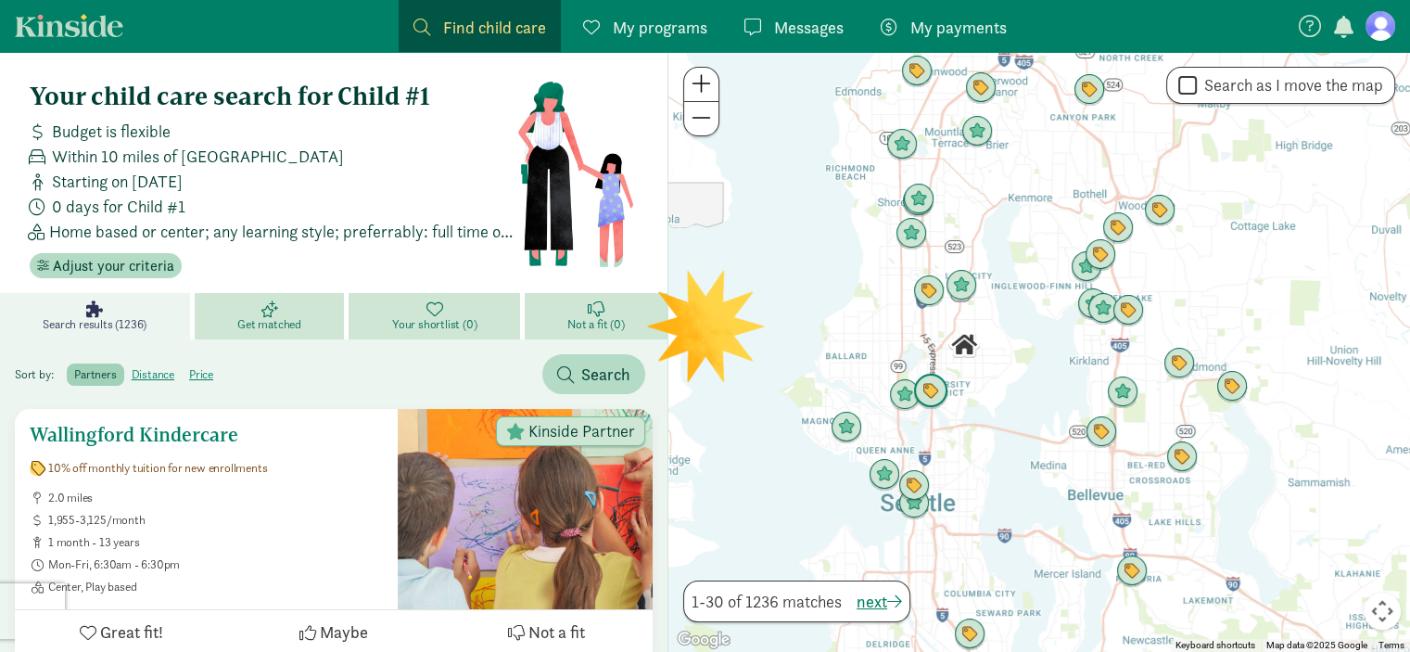
click at [184, 436] on h5 "Wallingford Kindercare" at bounding box center [206, 435] width 353 height 22
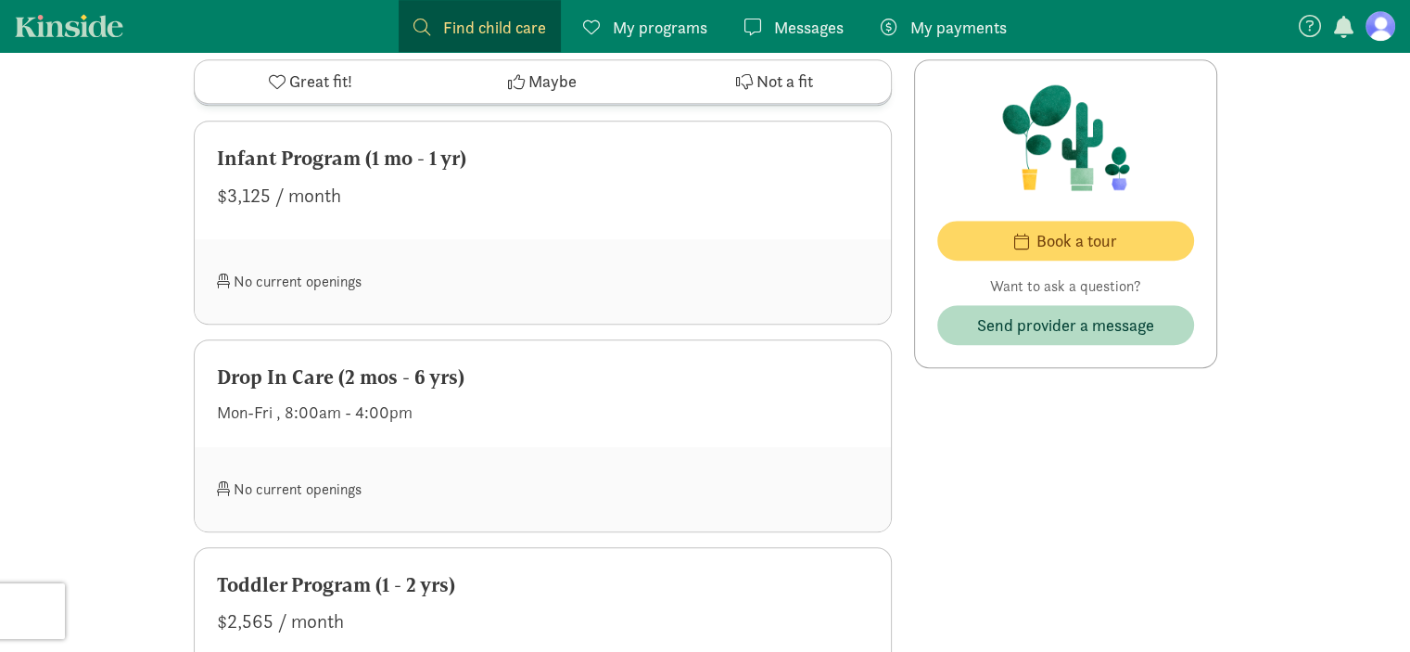
scroll to position [1335, 0]
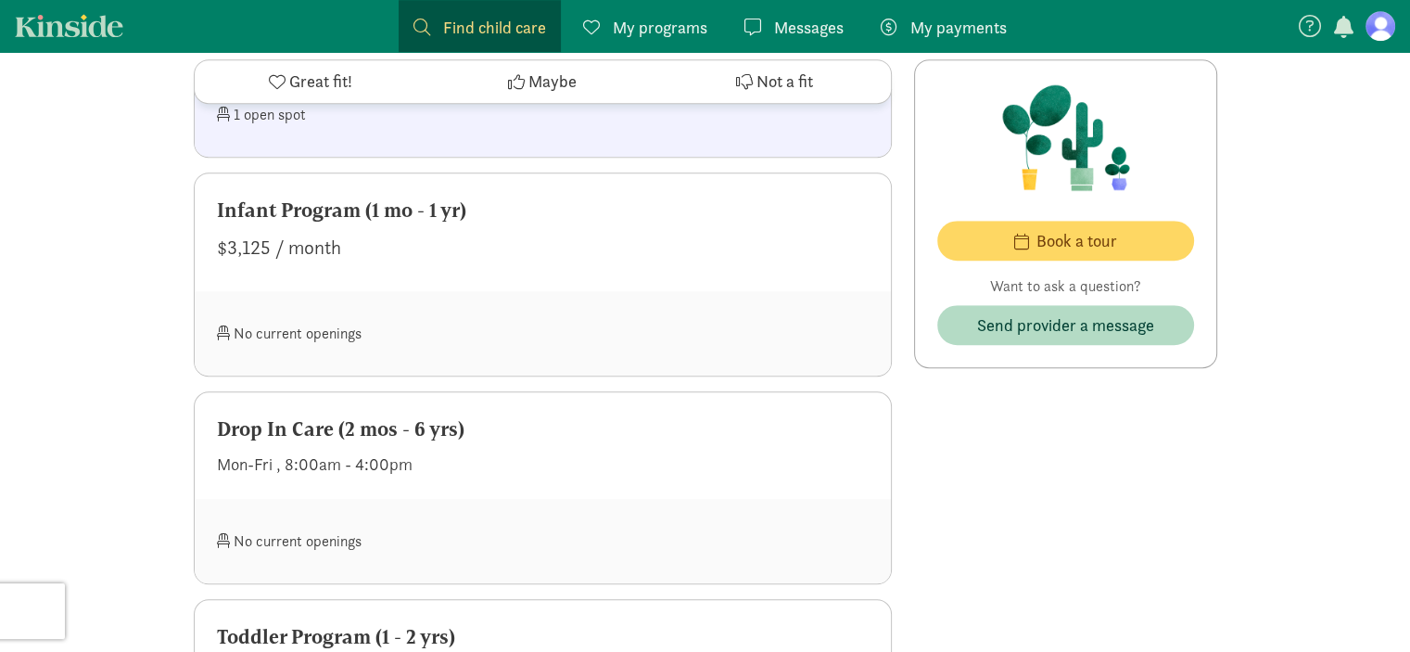
click at [514, 309] on div "No current openings" at bounding box center [543, 333] width 696 height 84
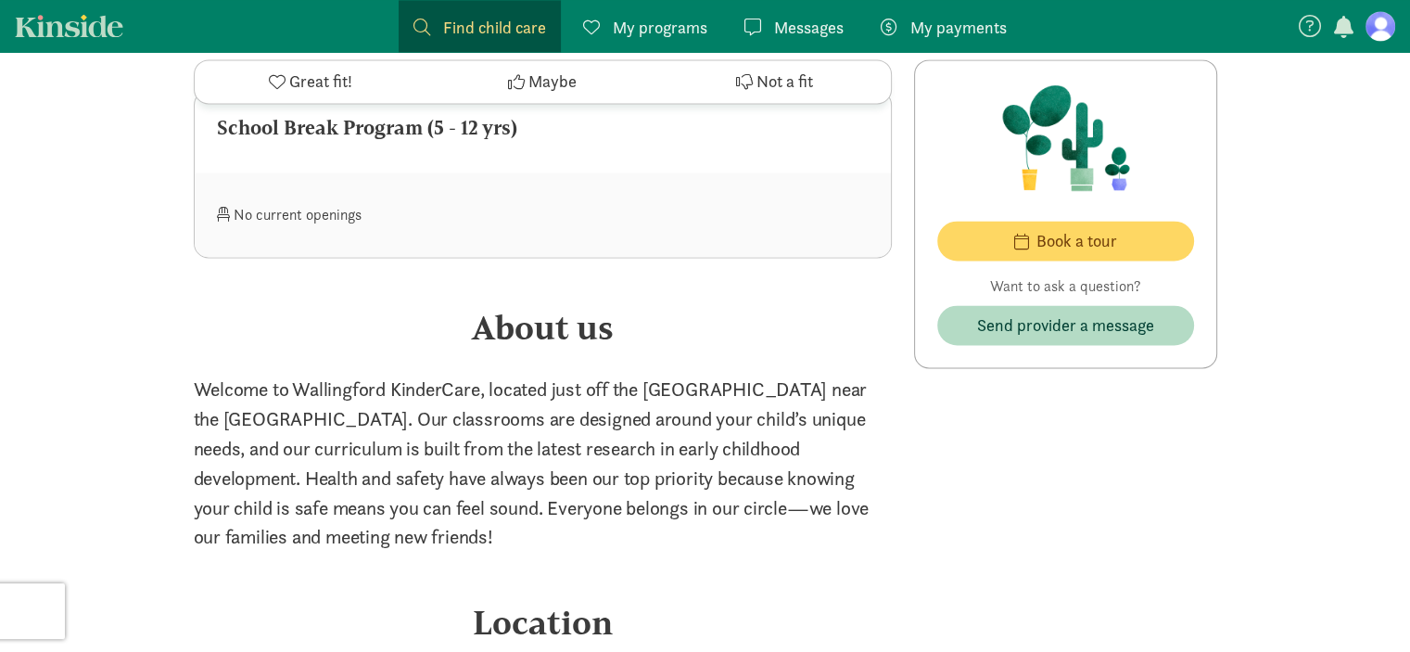
scroll to position [2957, 0]
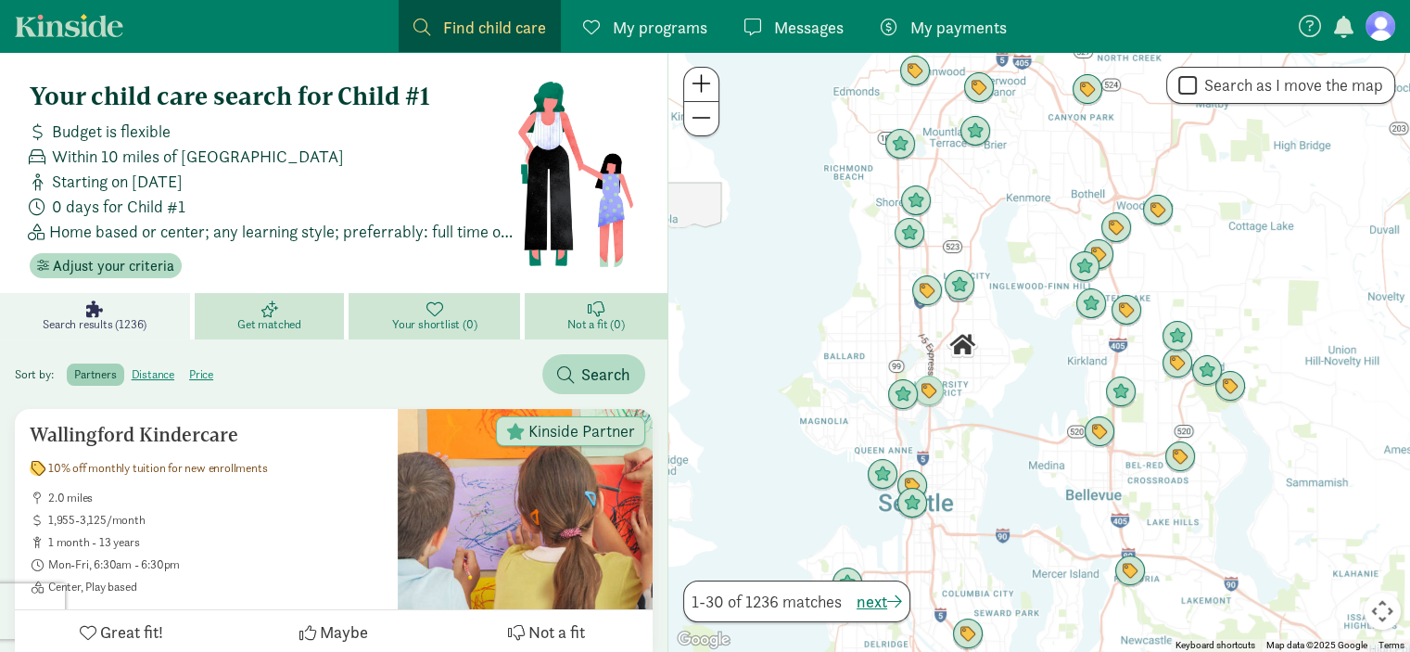
click at [182, 371] on label "distance" at bounding box center [201, 374] width 39 height 22
click at [132, 367] on input "distance" at bounding box center [132, 367] width 0 height 0
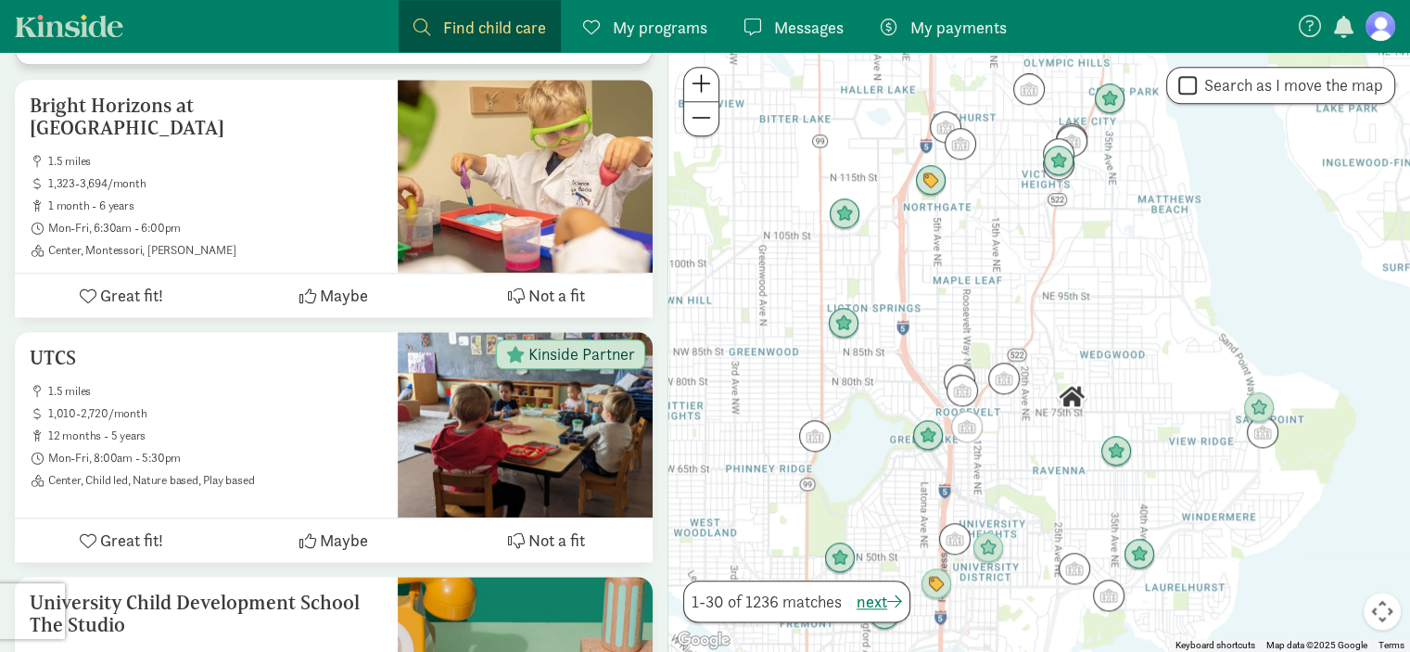
scroll to position [2065, 0]
